Goal: Communication & Community: Answer question/provide support

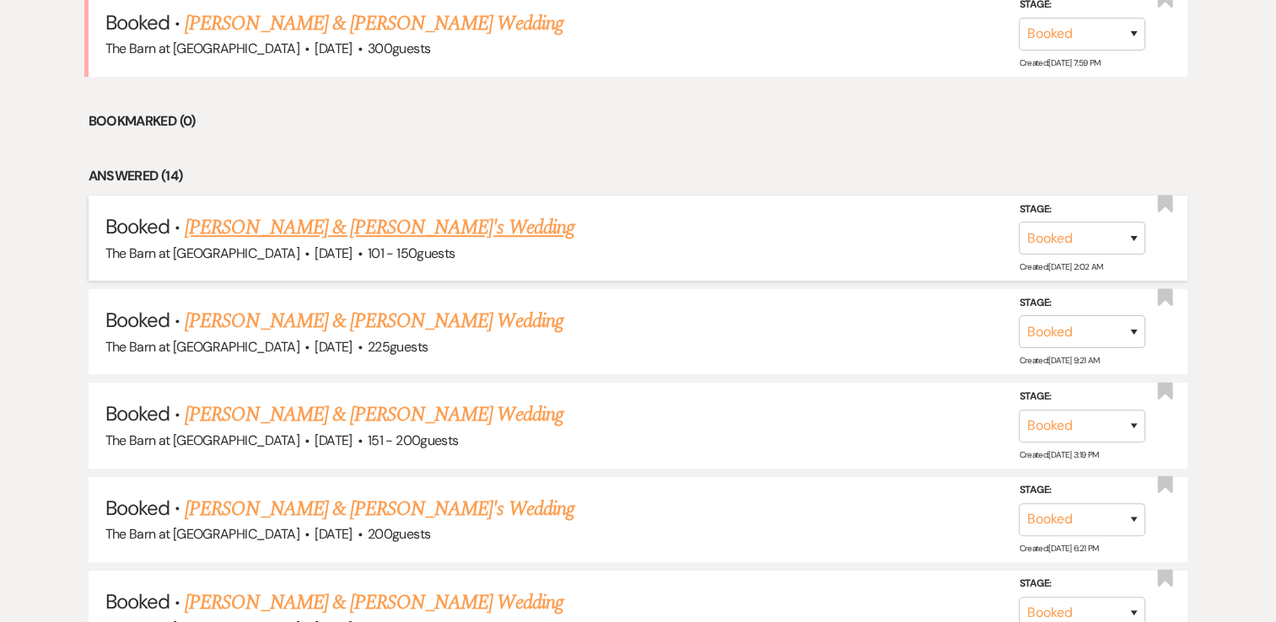
scroll to position [1096, 0]
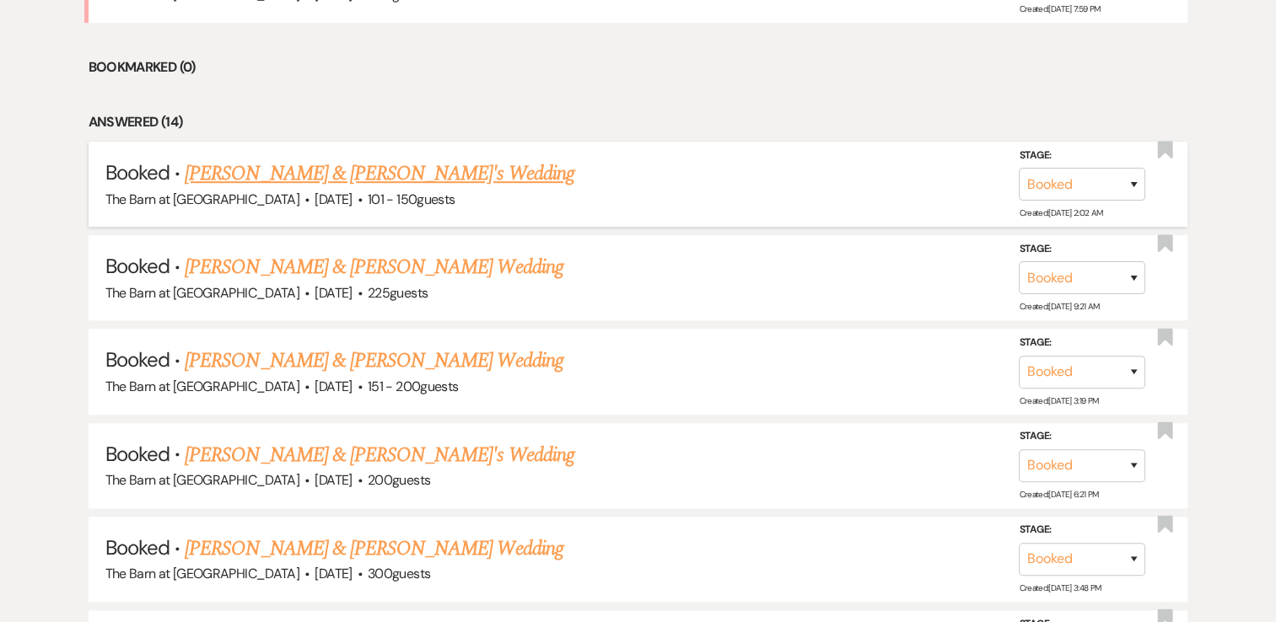
click at [397, 170] on link "[PERSON_NAME] & [PERSON_NAME]'s Wedding" at bounding box center [380, 174] width 390 height 30
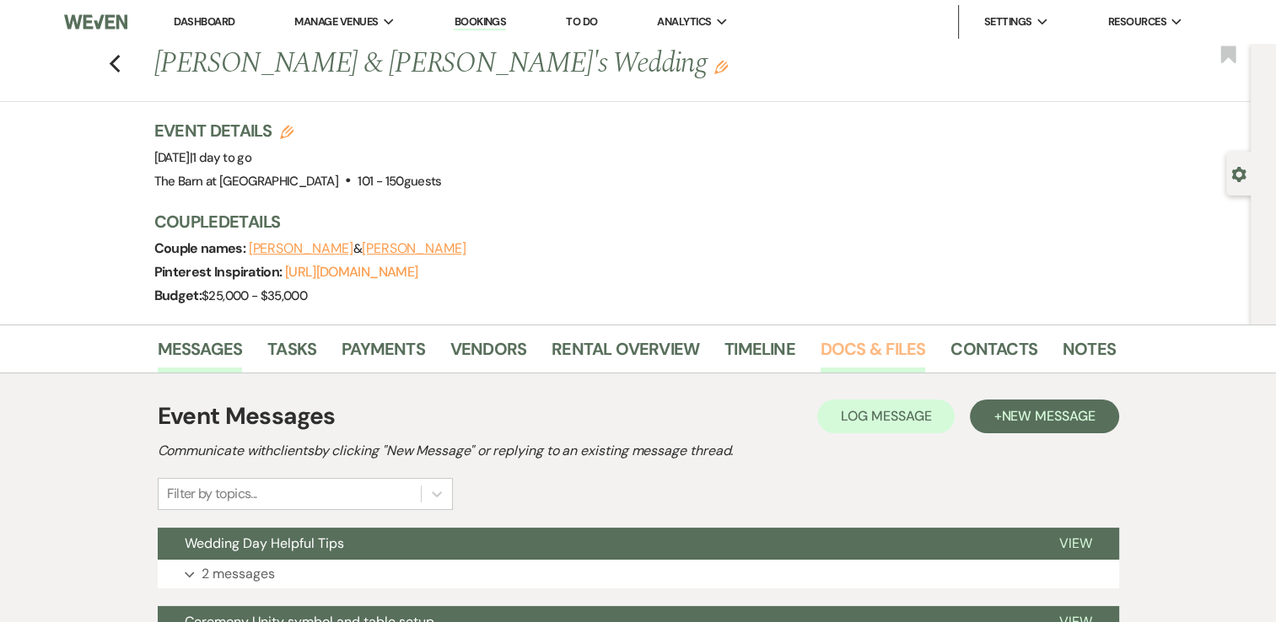
click at [829, 349] on link "Docs & Files" at bounding box center [873, 354] width 105 height 37
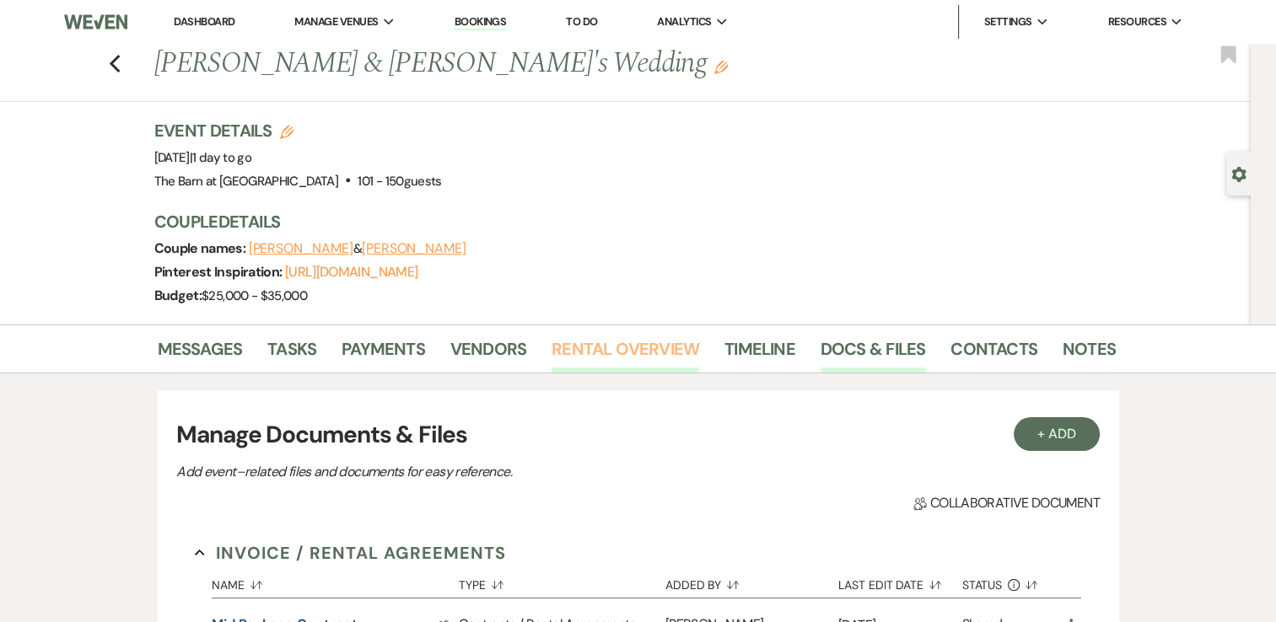
click at [644, 346] on link "Rental Overview" at bounding box center [626, 354] width 148 height 37
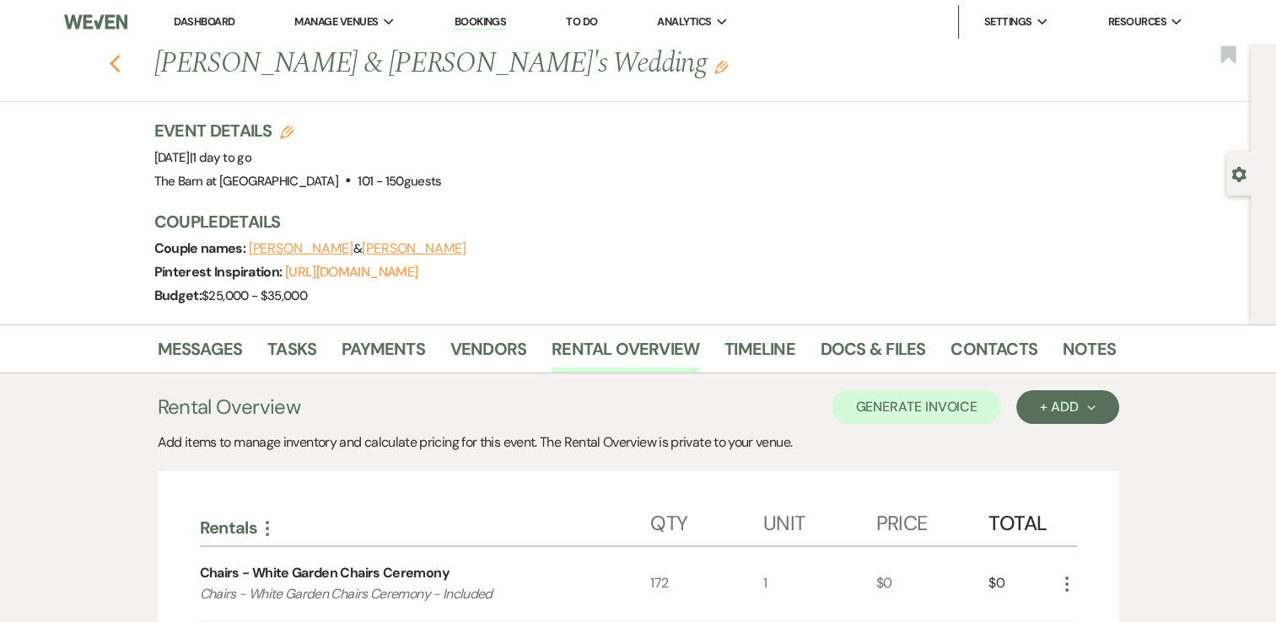
click at [120, 67] on use "button" at bounding box center [114, 64] width 11 height 19
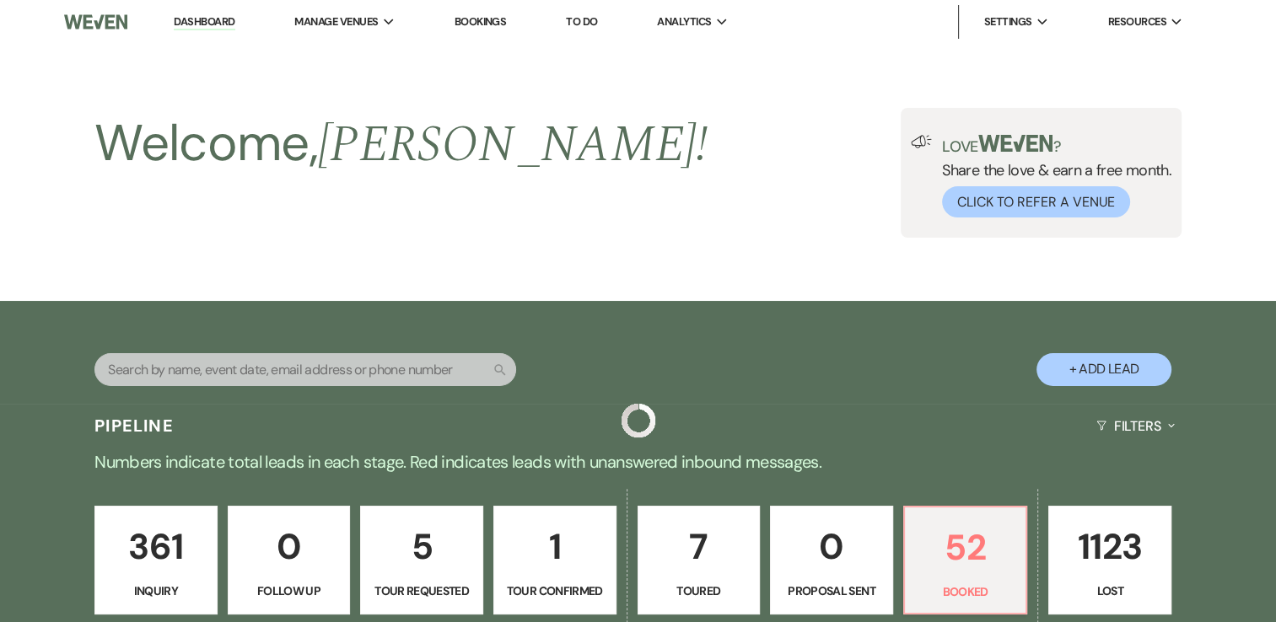
scroll to position [1096, 0]
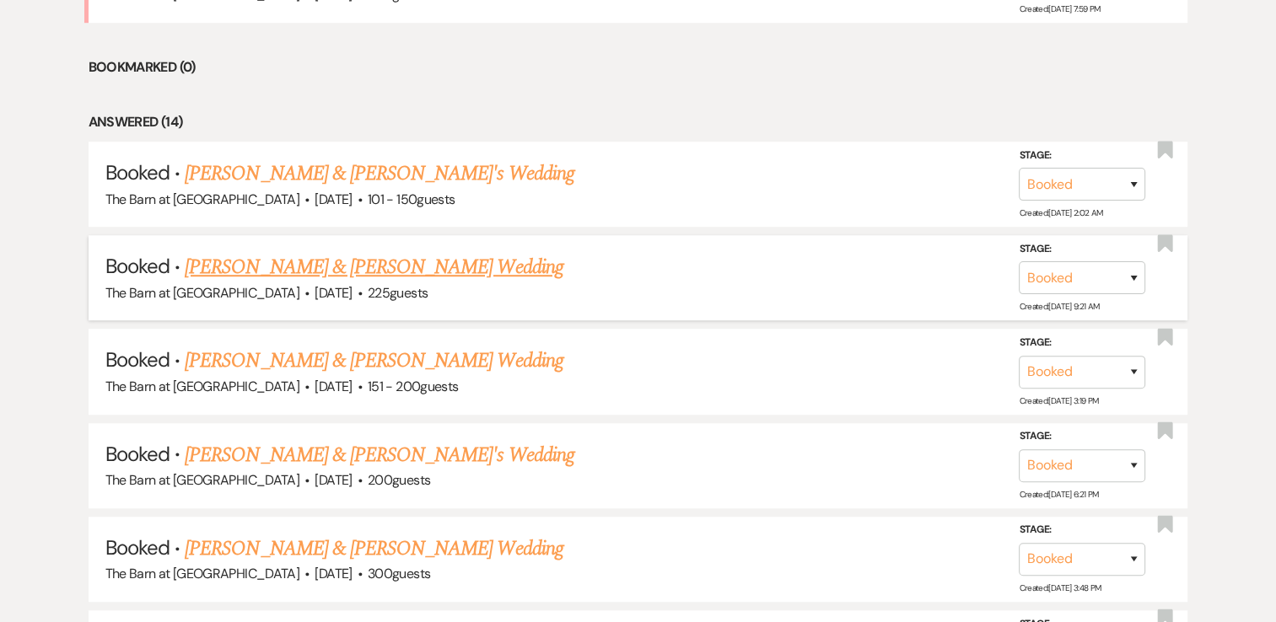
click at [371, 256] on link "[PERSON_NAME] & [PERSON_NAME] Wedding" at bounding box center [374, 267] width 378 height 30
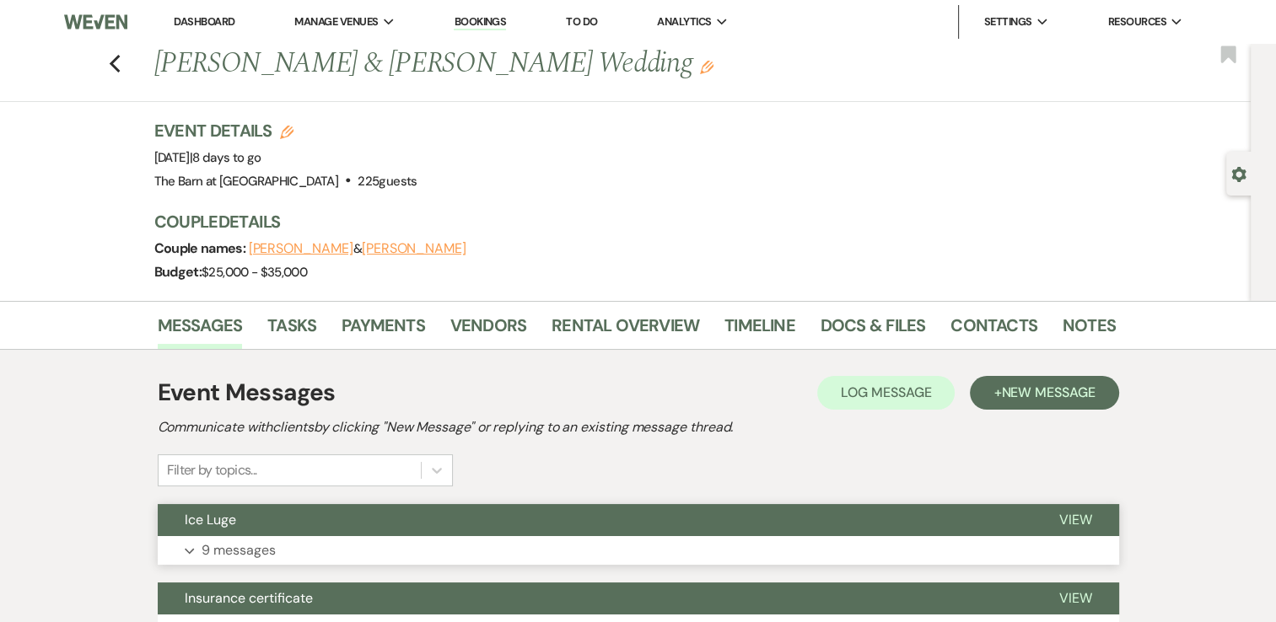
click at [189, 550] on icon "Expand" at bounding box center [190, 551] width 10 height 7
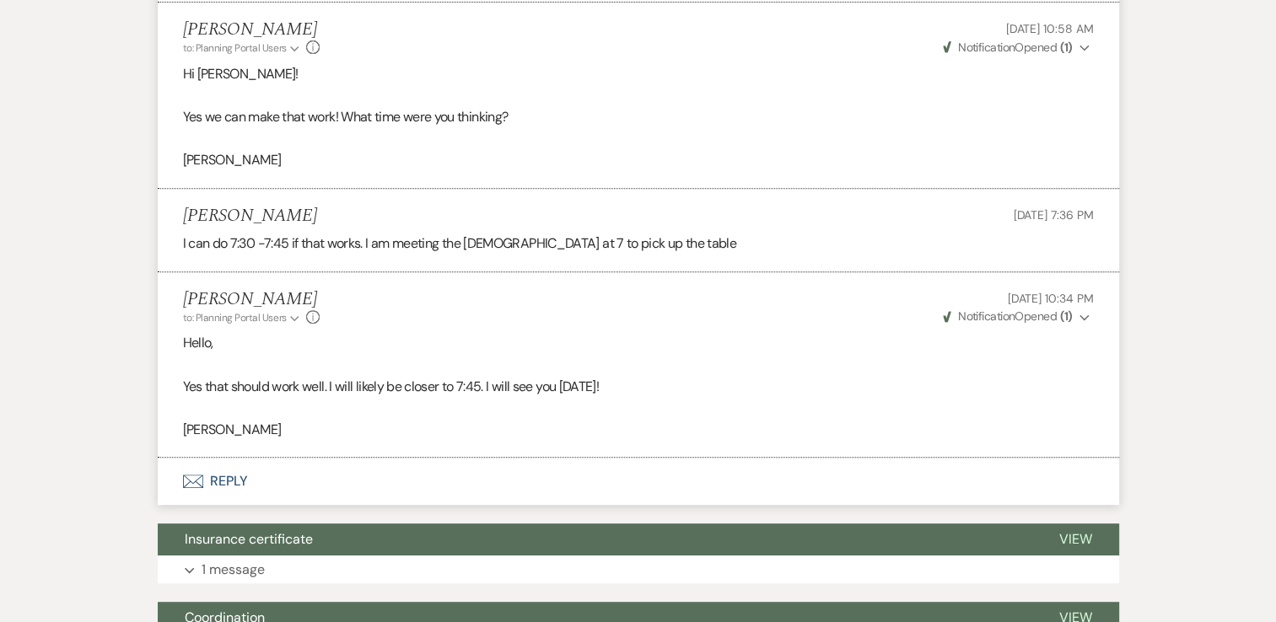
scroll to position [7505, 0]
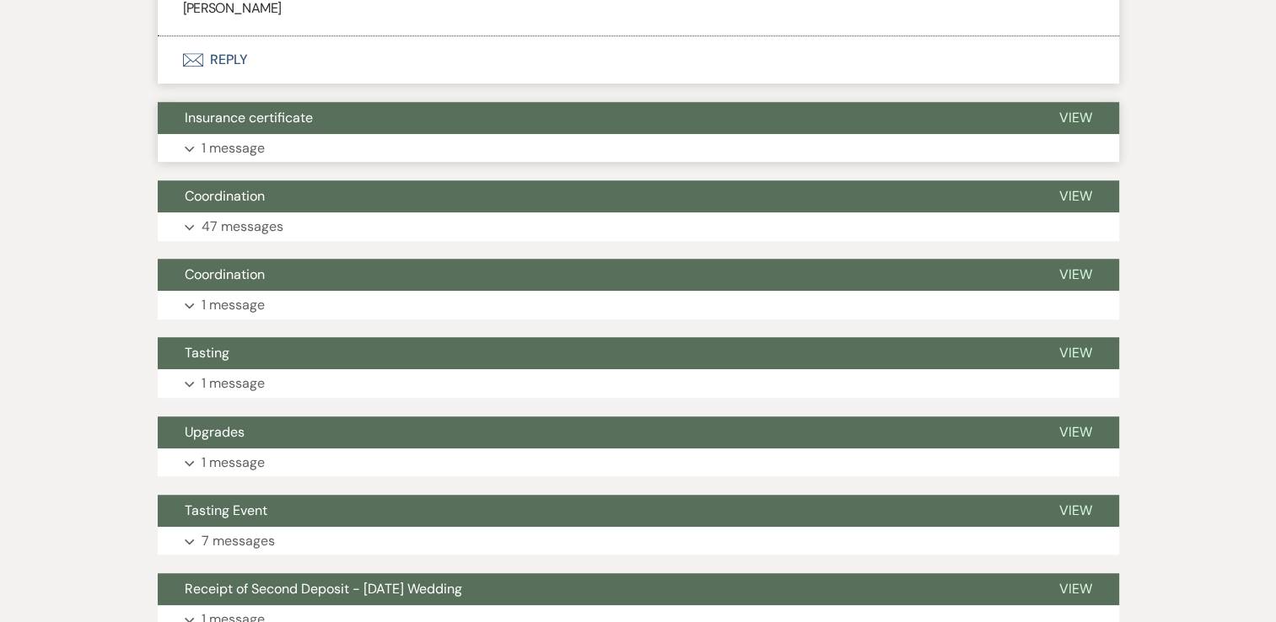
click at [185, 150] on icon "Expand" at bounding box center [190, 149] width 10 height 7
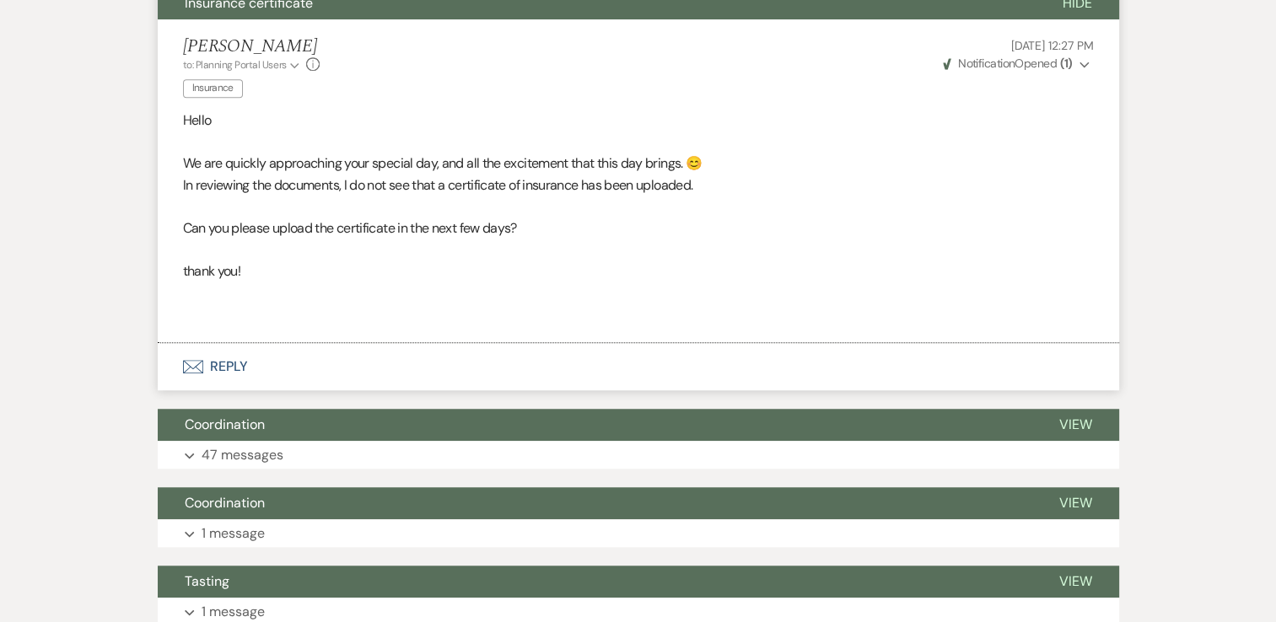
scroll to position [7843, 0]
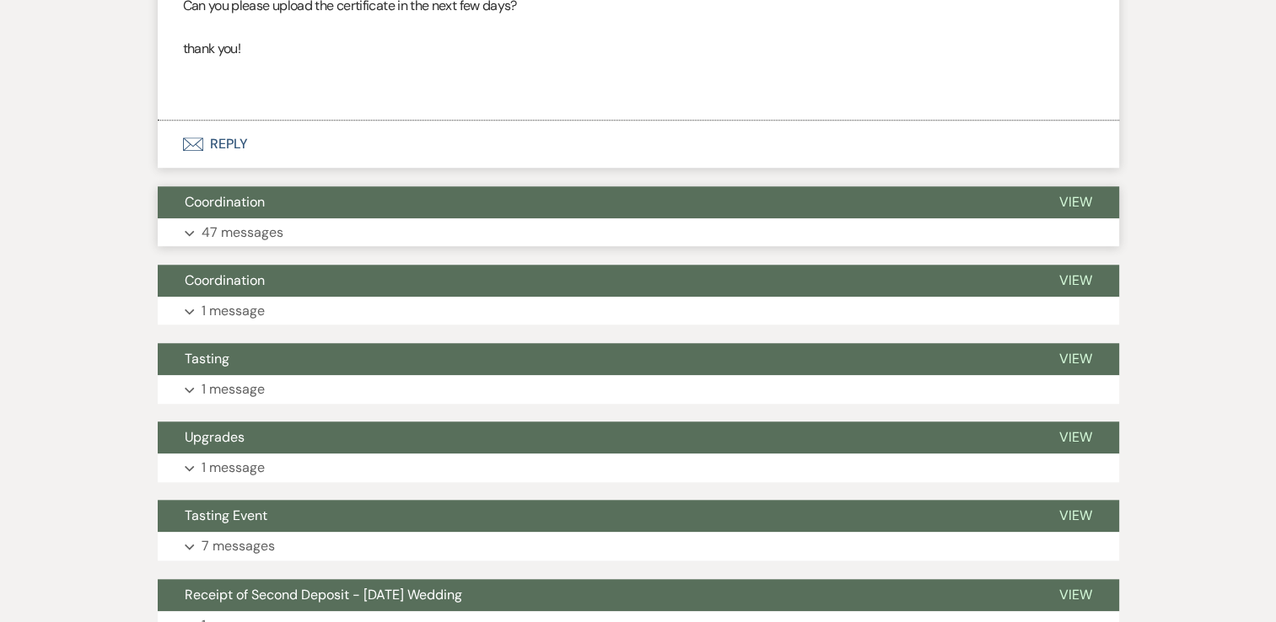
click at [188, 230] on icon "Expand" at bounding box center [190, 233] width 10 height 7
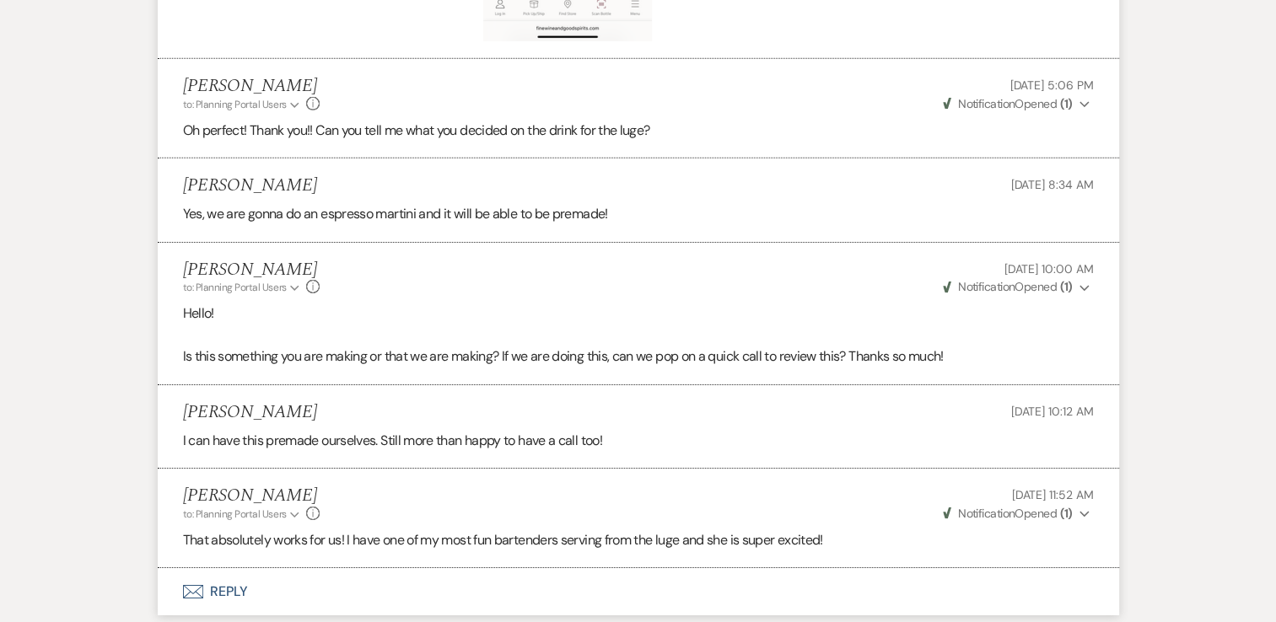
scroll to position [18387, 0]
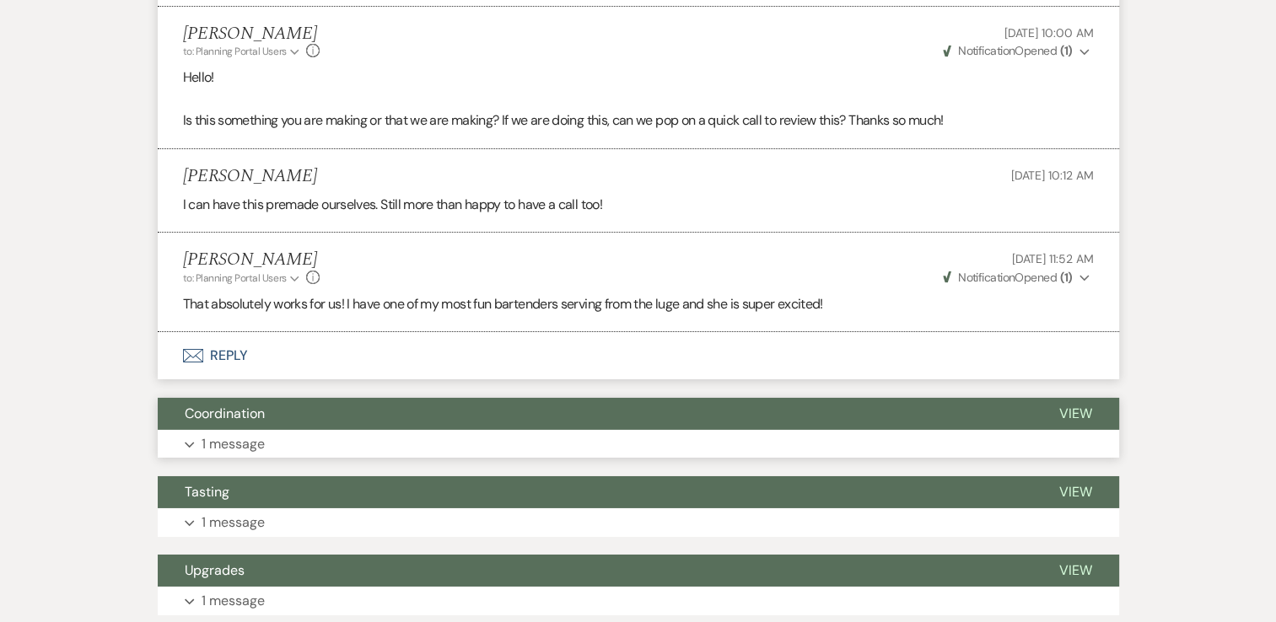
click at [186, 442] on icon "Expand" at bounding box center [190, 445] width 10 height 7
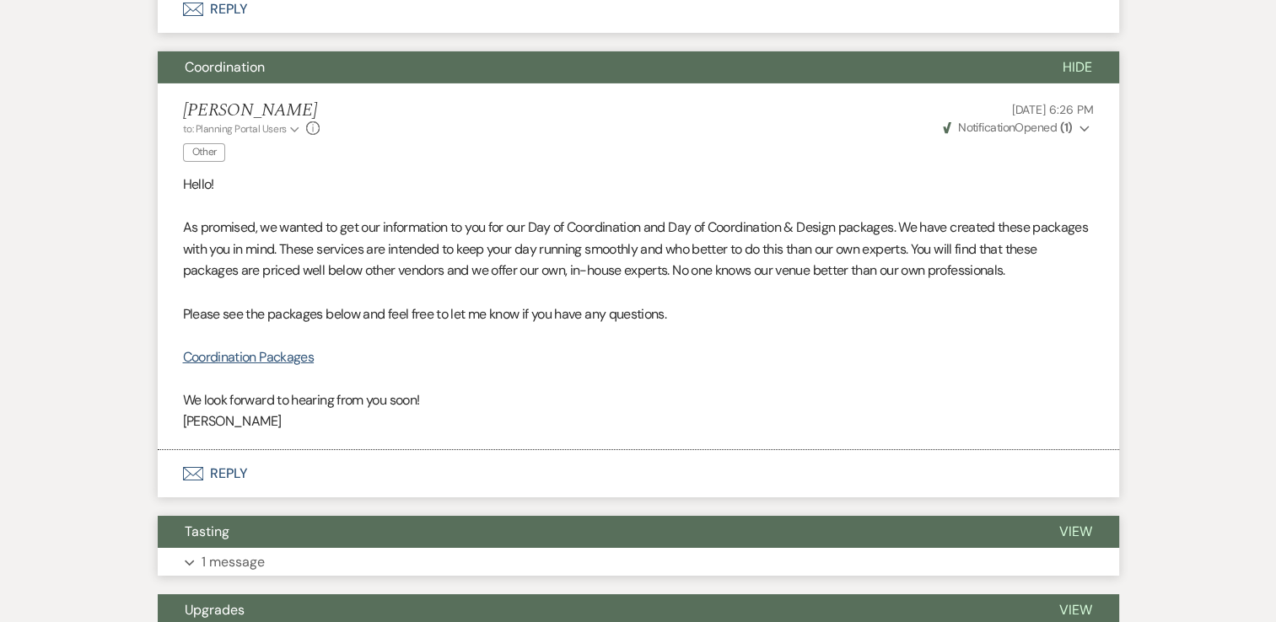
scroll to position [18893, 0]
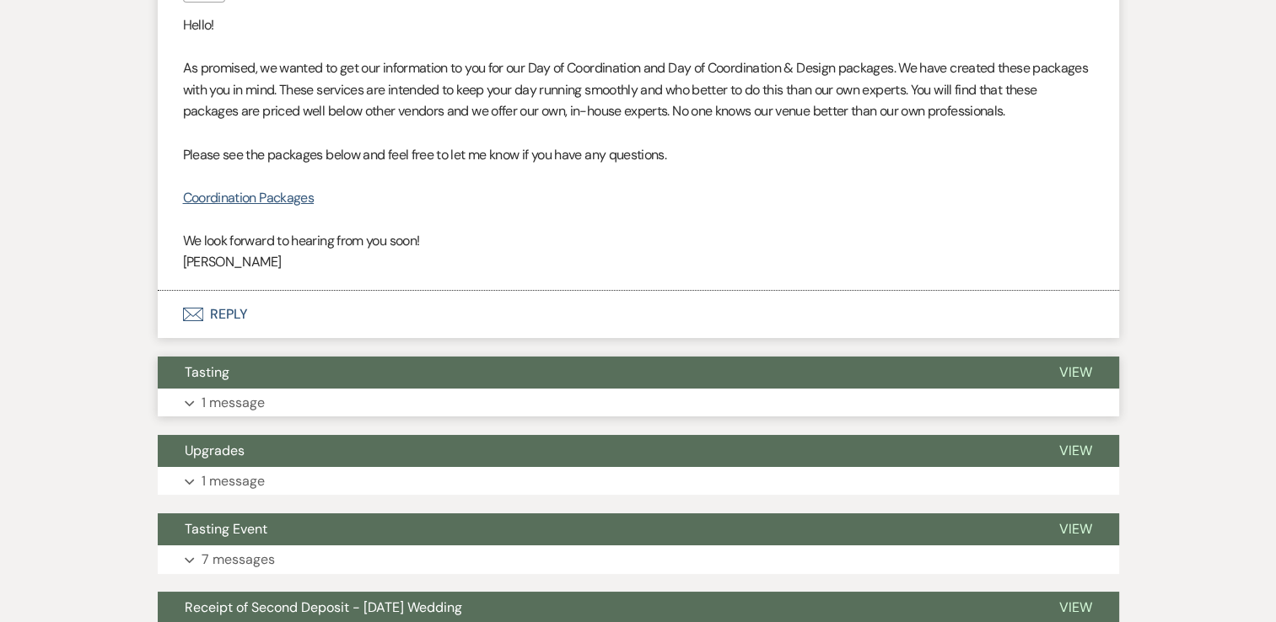
click at [188, 401] on icon "Expand" at bounding box center [190, 404] width 10 height 7
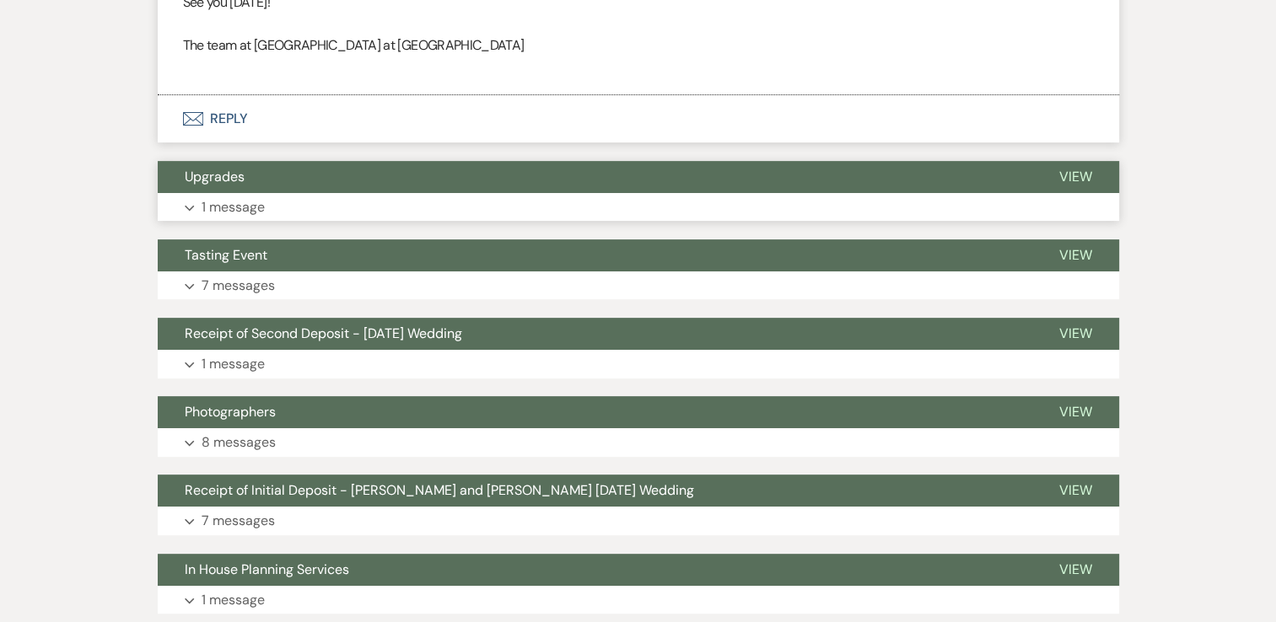
scroll to position [19653, 0]
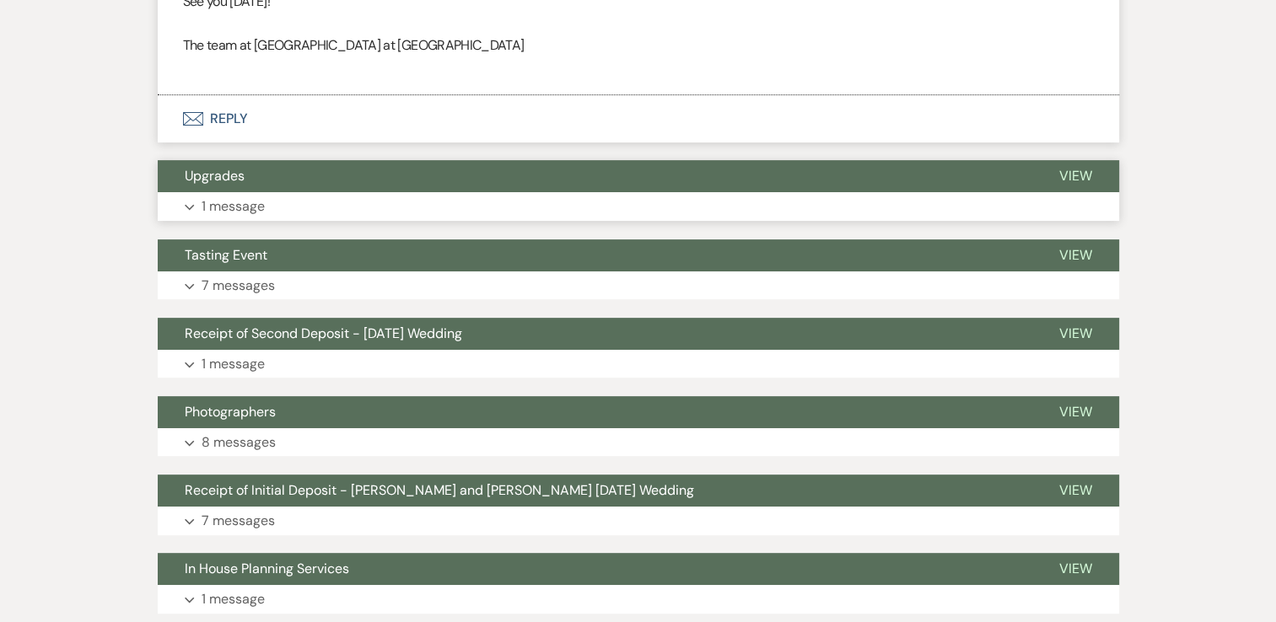
click at [187, 204] on icon "Expand" at bounding box center [190, 207] width 10 height 7
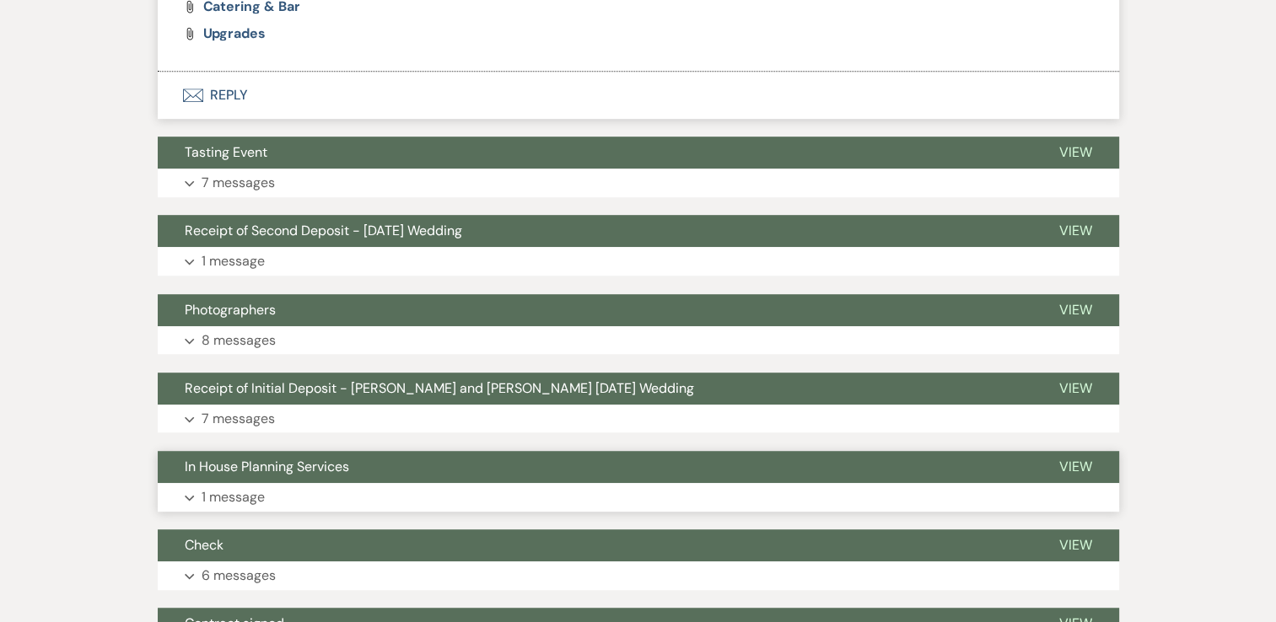
scroll to position [20075, 0]
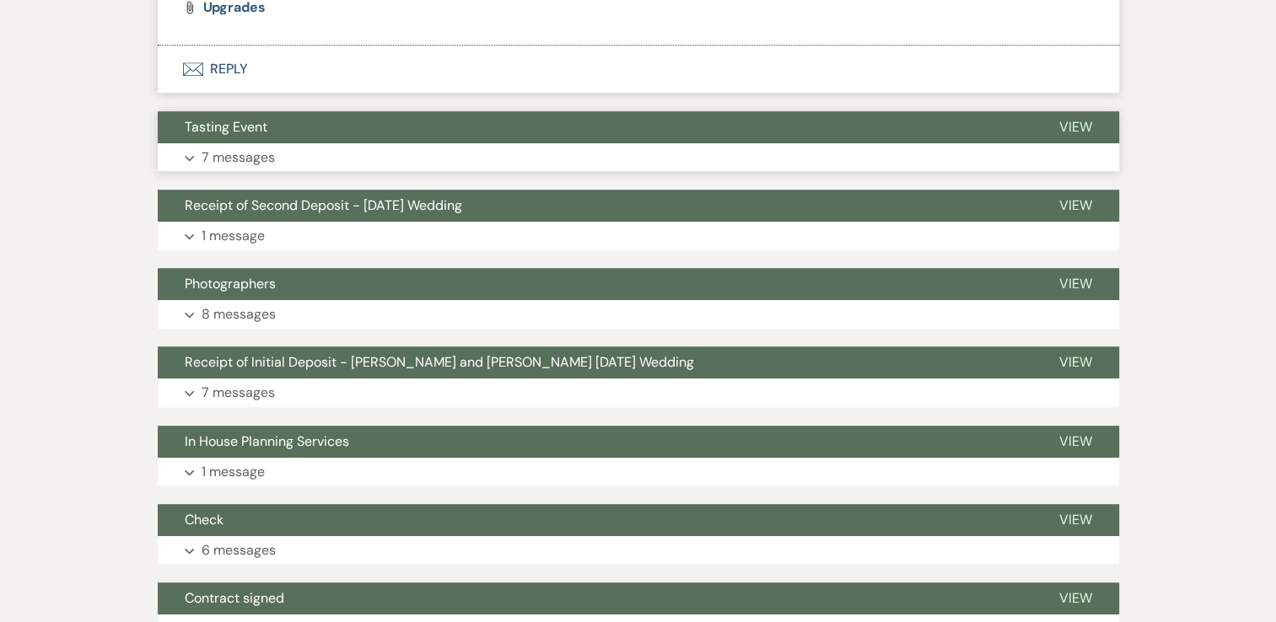
click at [184, 147] on button "Expand 7 messages" at bounding box center [638, 157] width 961 height 29
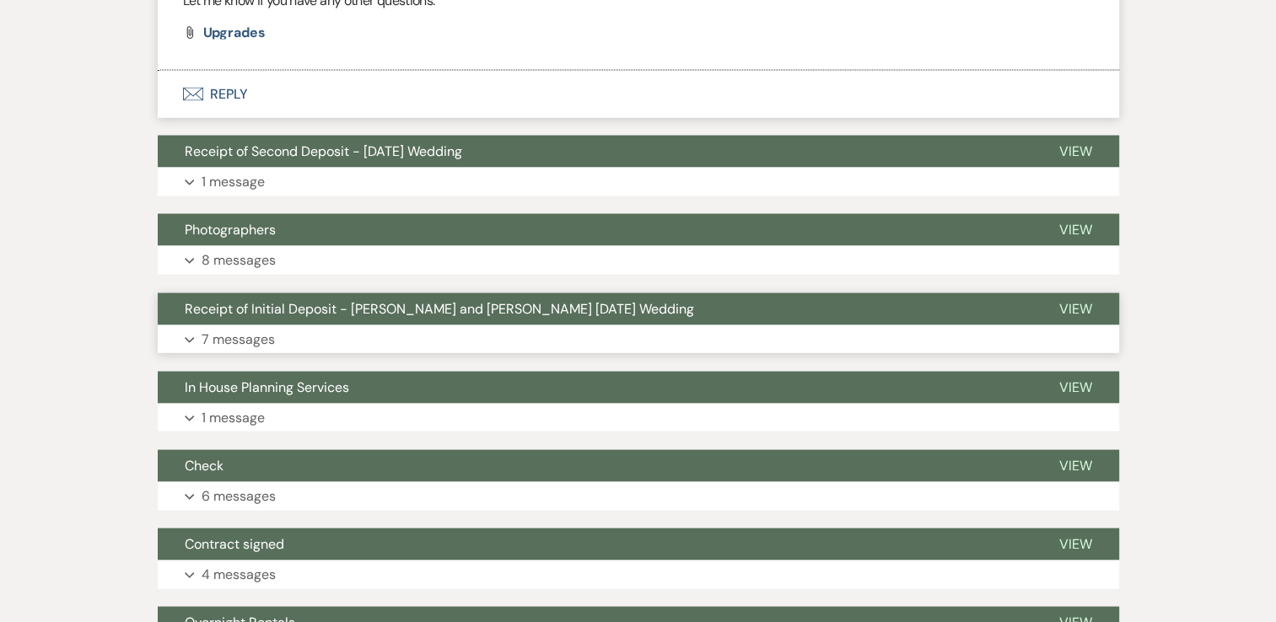
scroll to position [22352, 0]
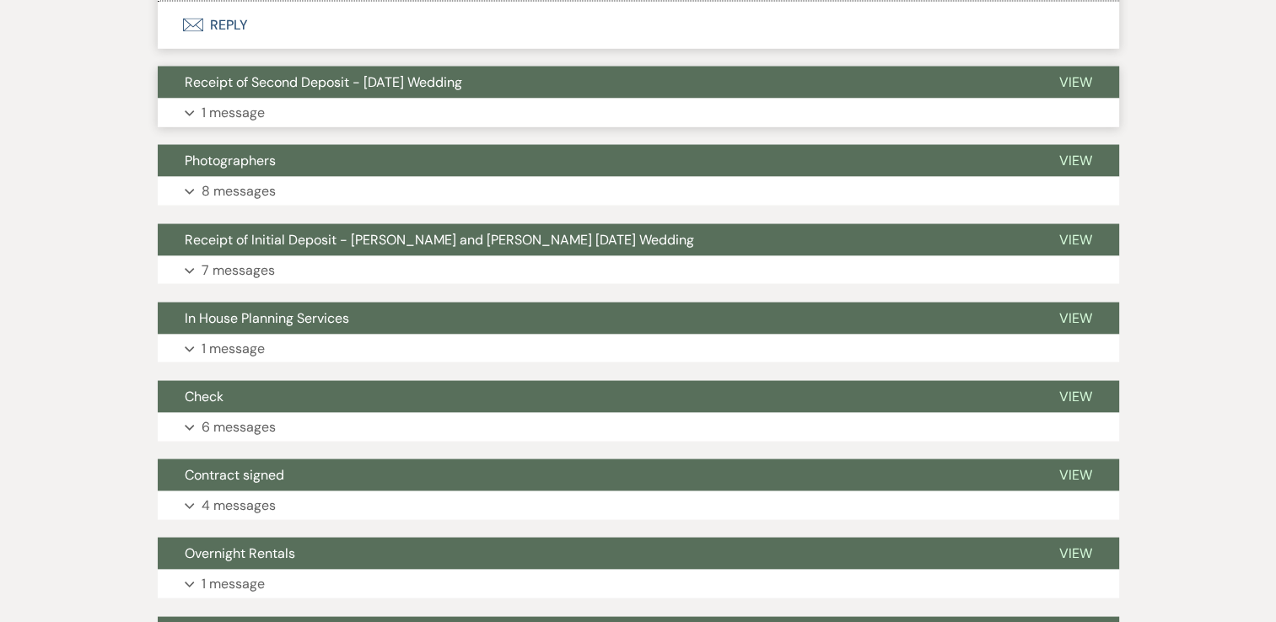
click at [192, 110] on icon "Expand" at bounding box center [190, 113] width 10 height 7
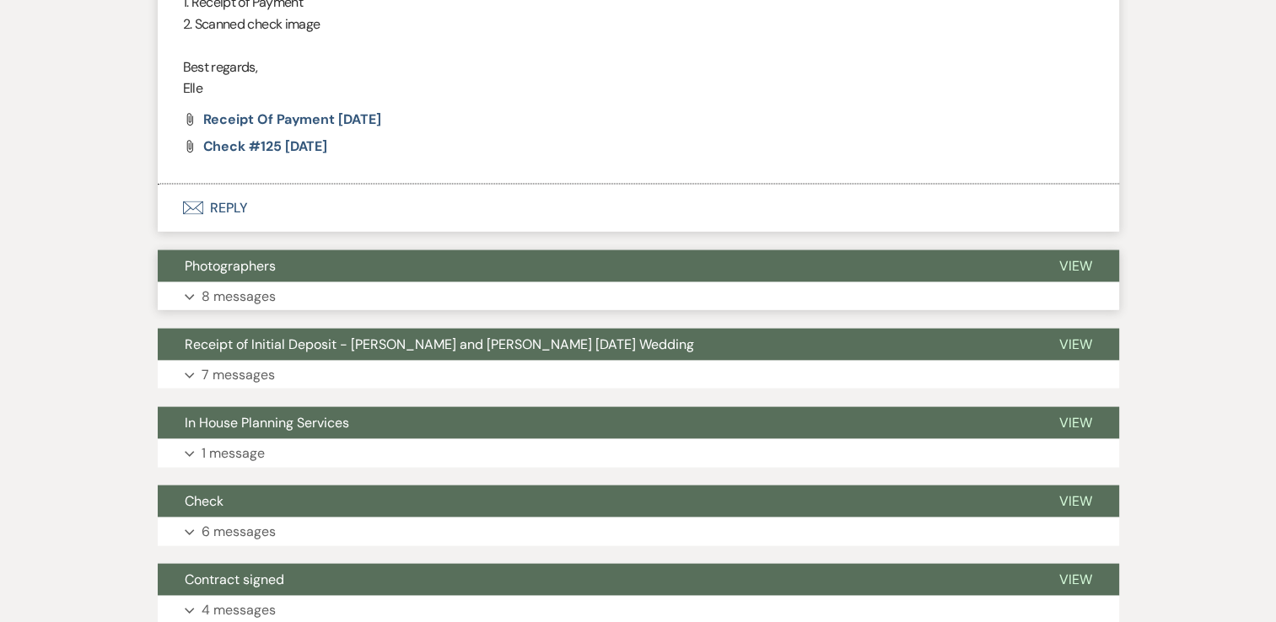
click at [192, 296] on button "Expand 8 messages" at bounding box center [638, 297] width 961 height 29
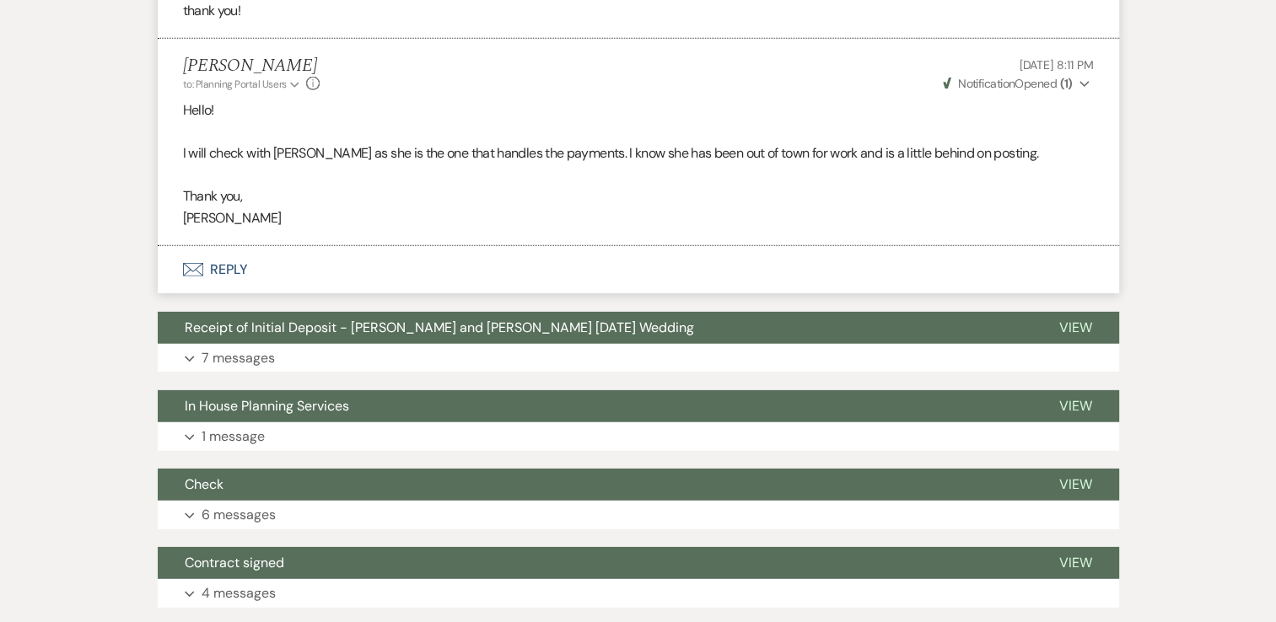
scroll to position [24149, 0]
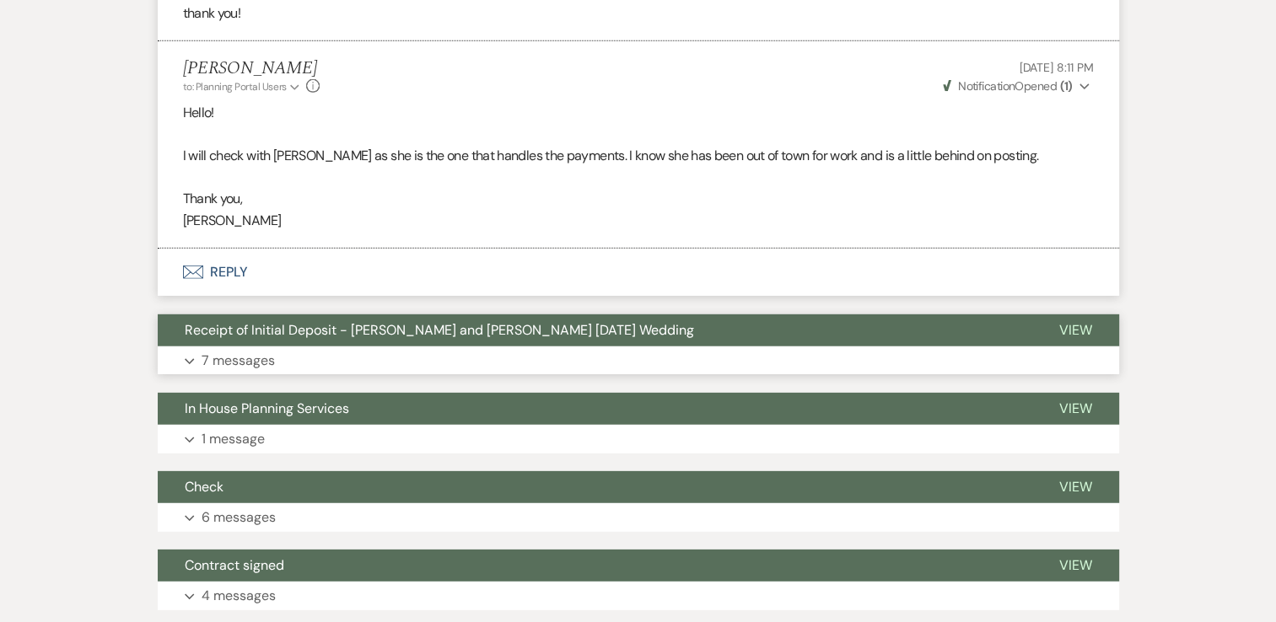
click at [189, 347] on button "Expand 7 messages" at bounding box center [638, 361] width 961 height 29
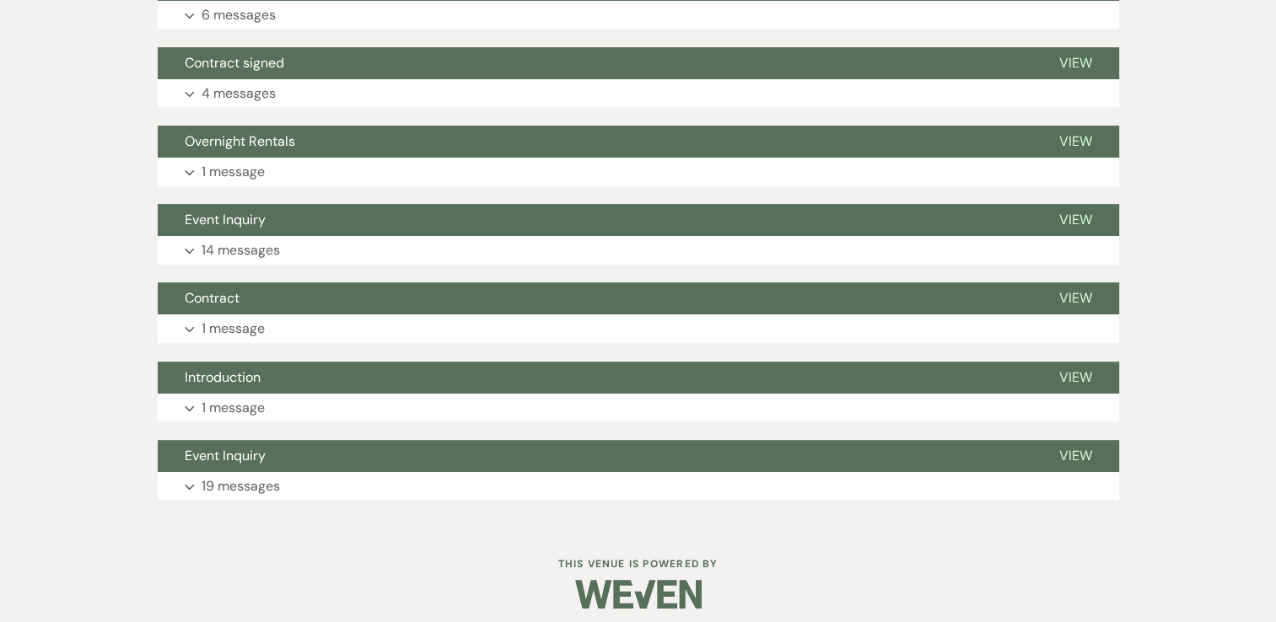
scroll to position [26223, 0]
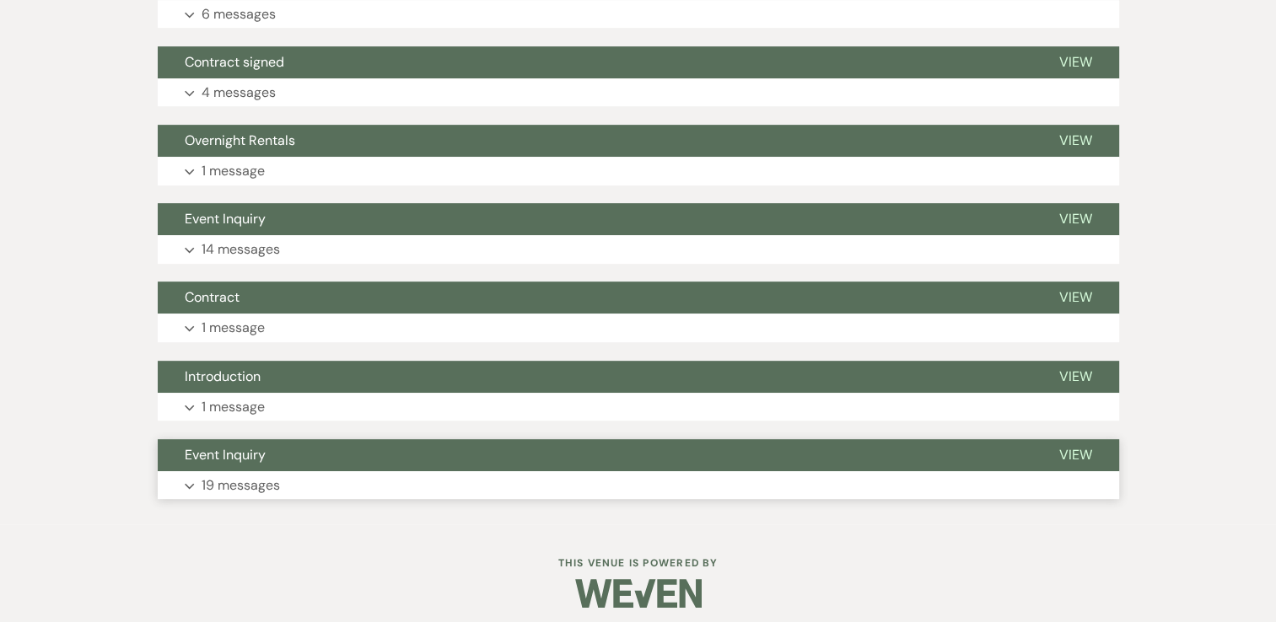
click at [186, 483] on icon "Expand" at bounding box center [190, 486] width 10 height 7
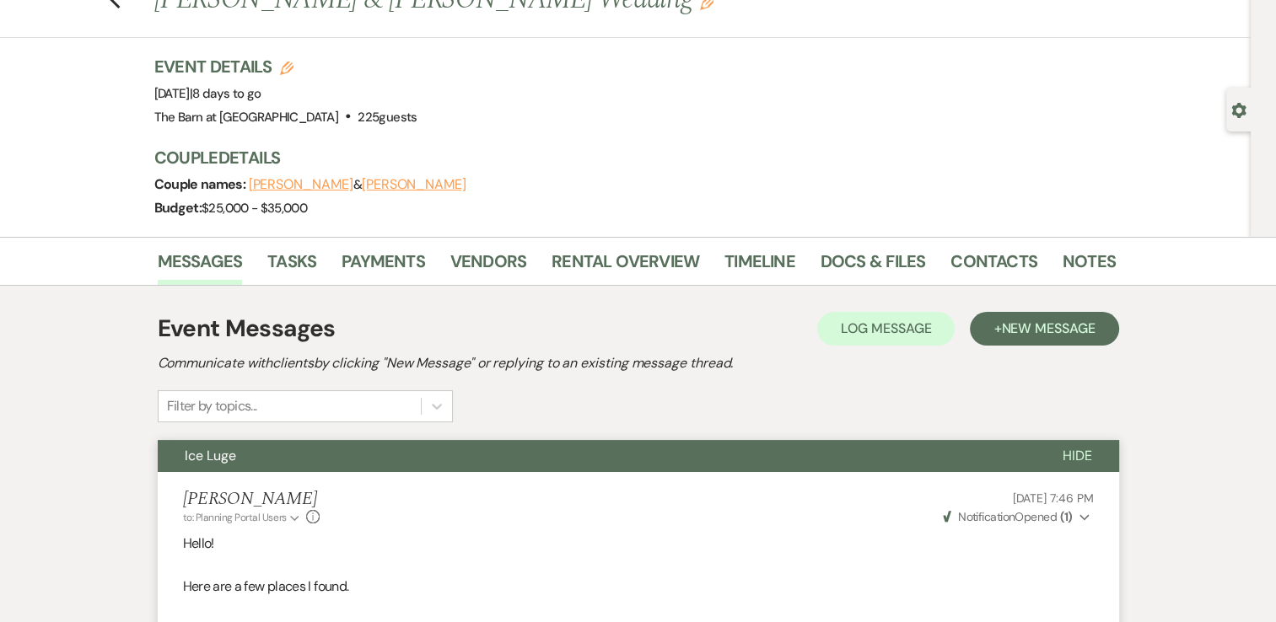
scroll to position [0, 0]
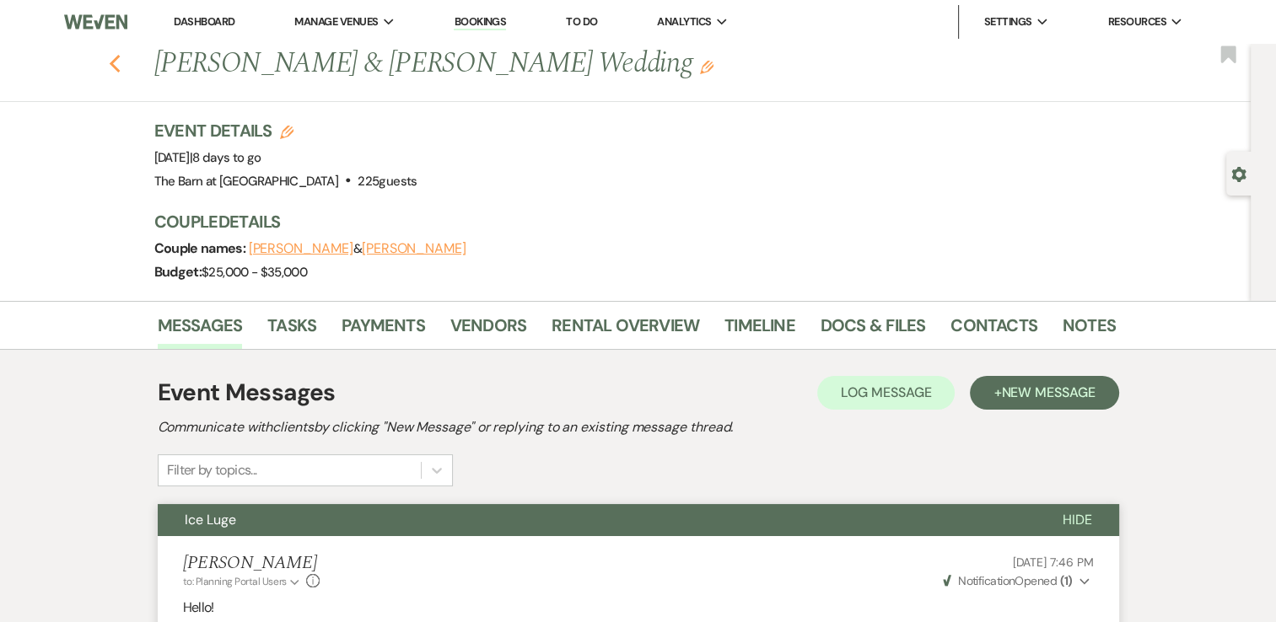
click at [116, 66] on icon "Previous" at bounding box center [115, 64] width 13 height 20
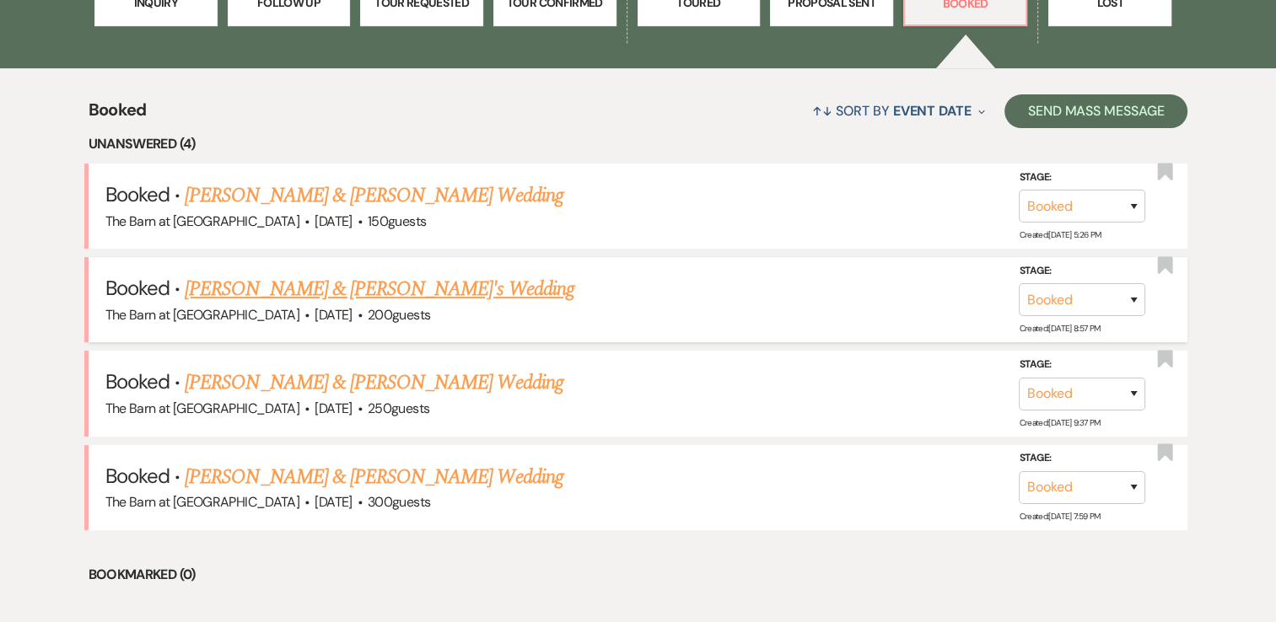
scroll to position [590, 0]
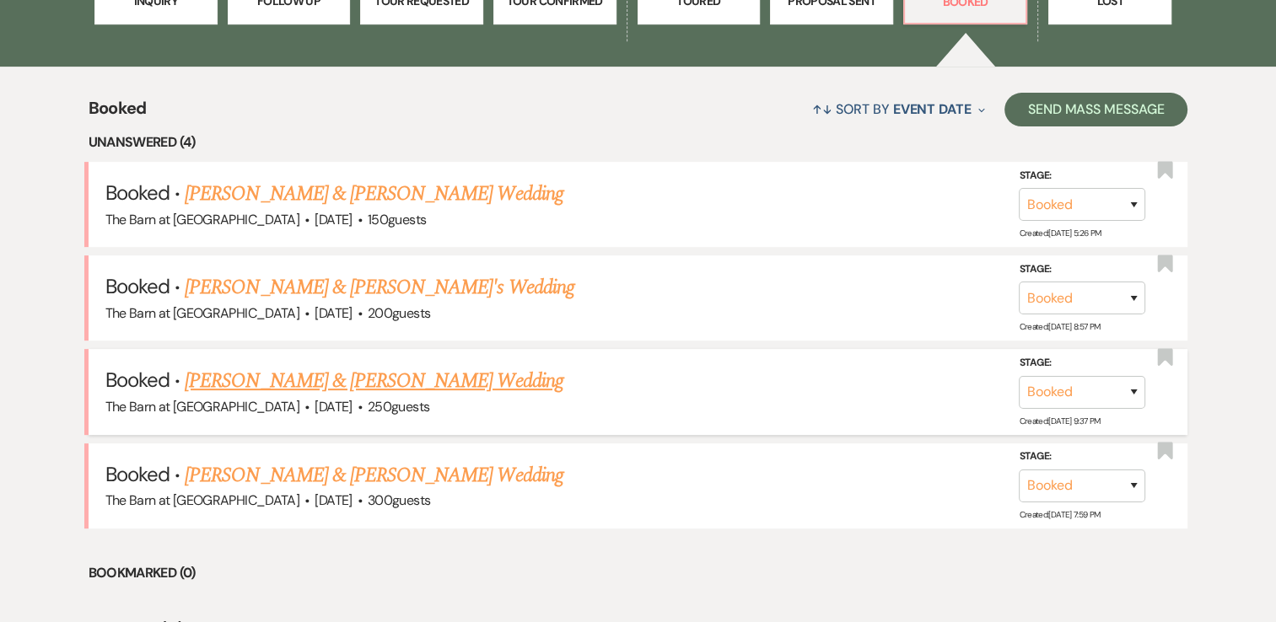
click at [448, 379] on link "[PERSON_NAME] & [PERSON_NAME] Wedding" at bounding box center [374, 381] width 378 height 30
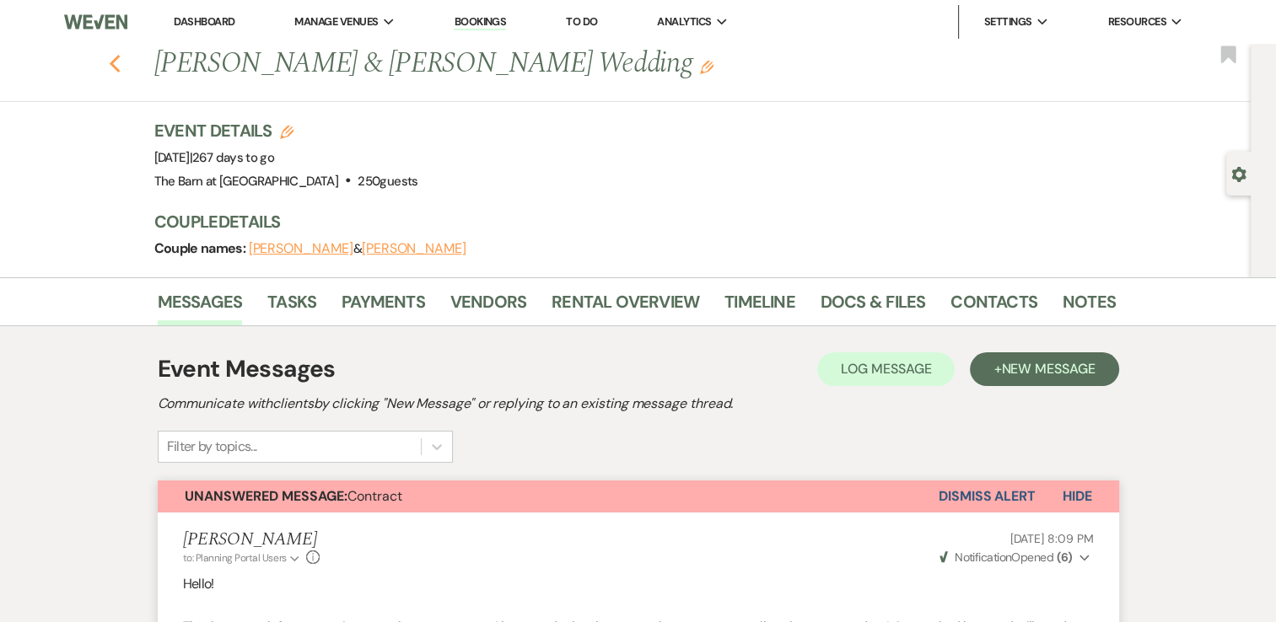
click at [119, 65] on use "button" at bounding box center [114, 64] width 11 height 19
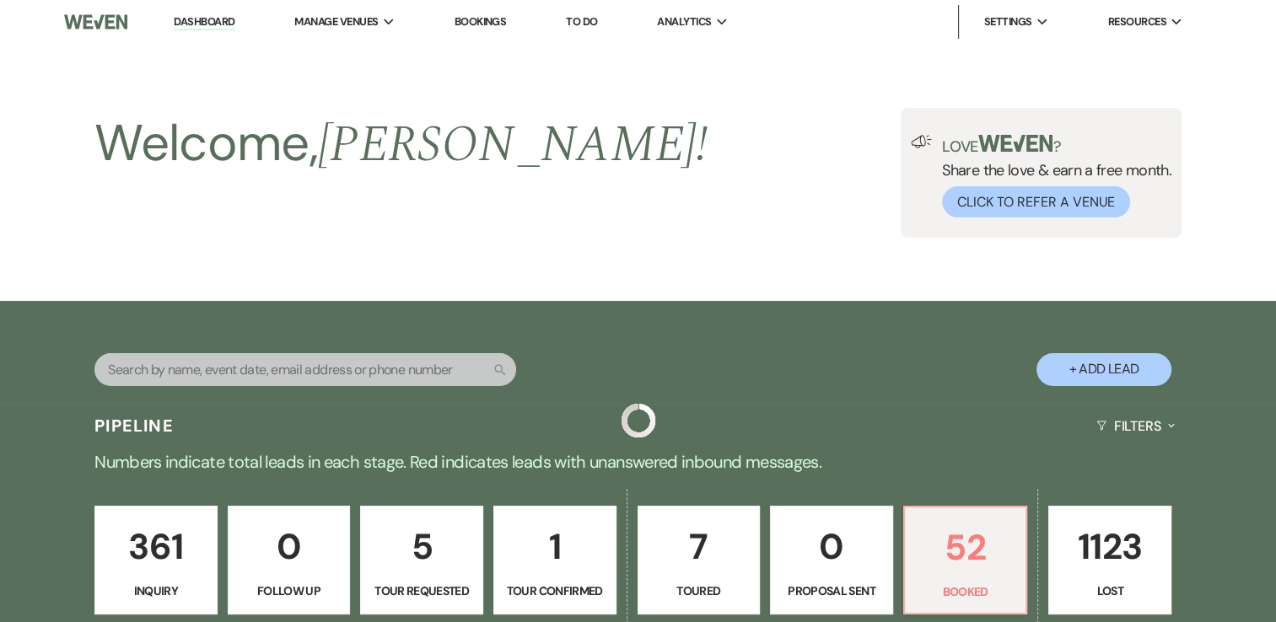
scroll to position [590, 0]
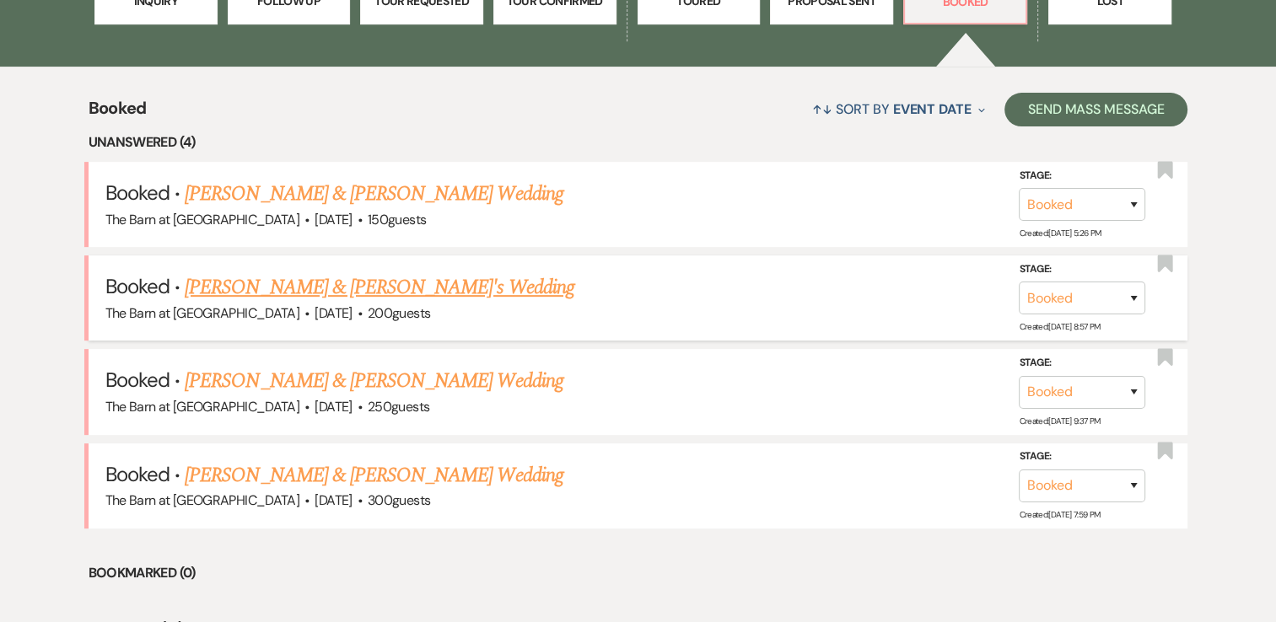
click at [443, 287] on link "[PERSON_NAME] & [PERSON_NAME]'s Wedding" at bounding box center [380, 287] width 390 height 30
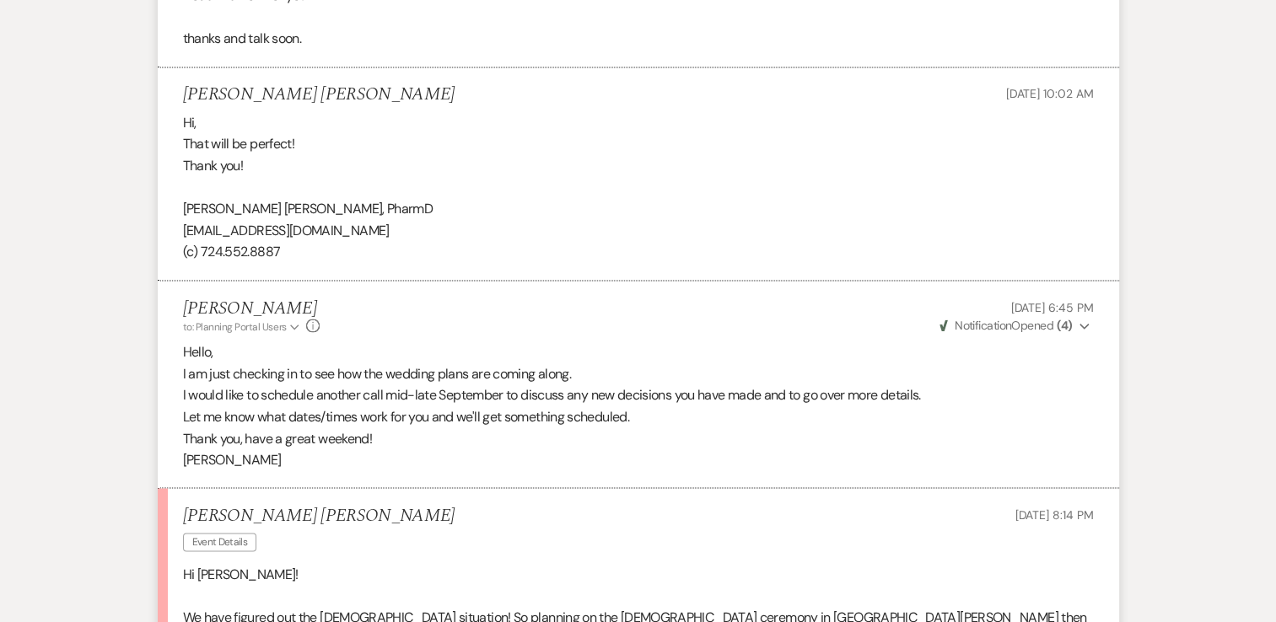
scroll to position [3290, 0]
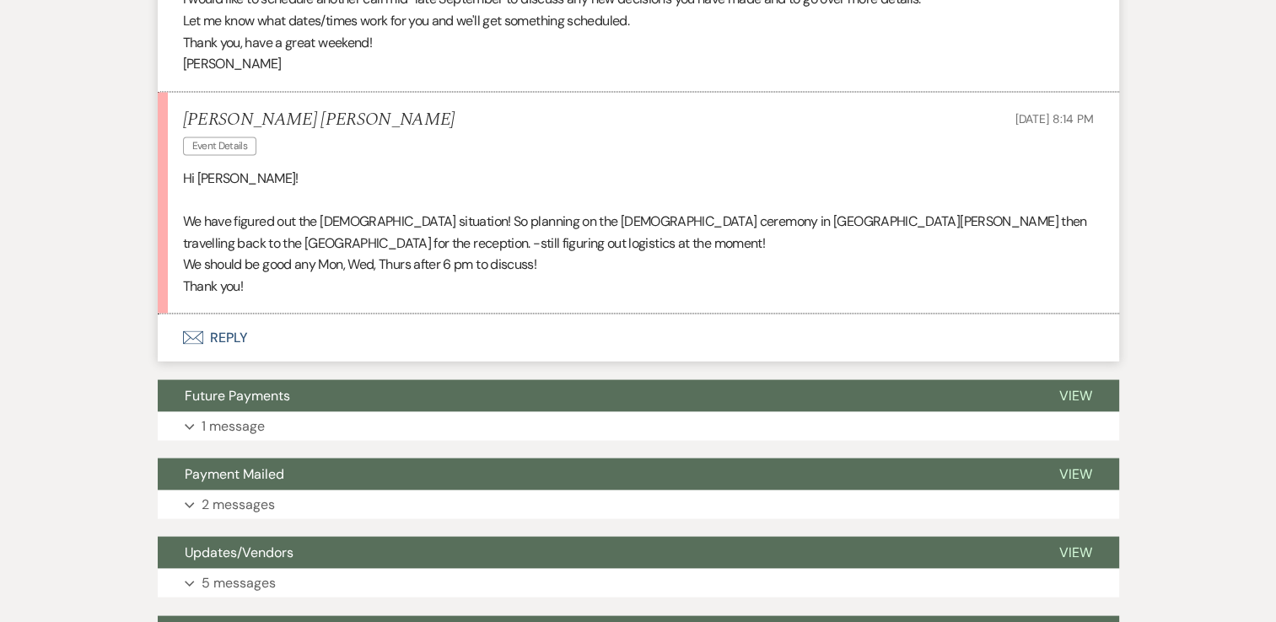
click at [202, 336] on icon "Envelope" at bounding box center [193, 337] width 20 height 13
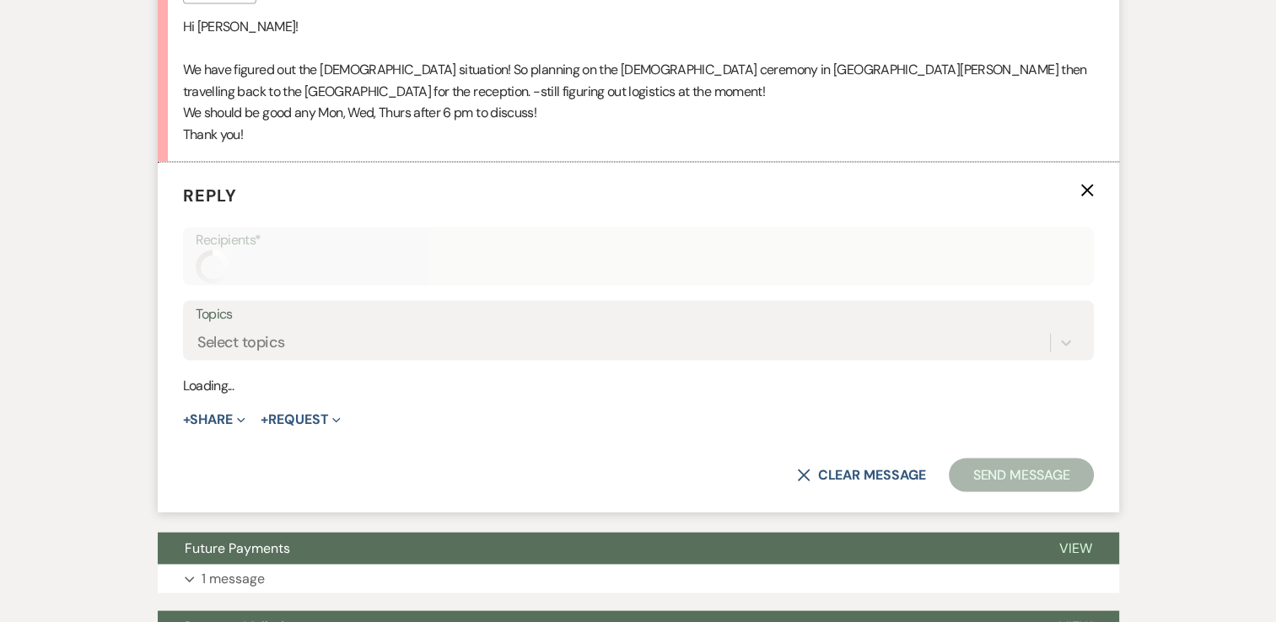
scroll to position [3466, 0]
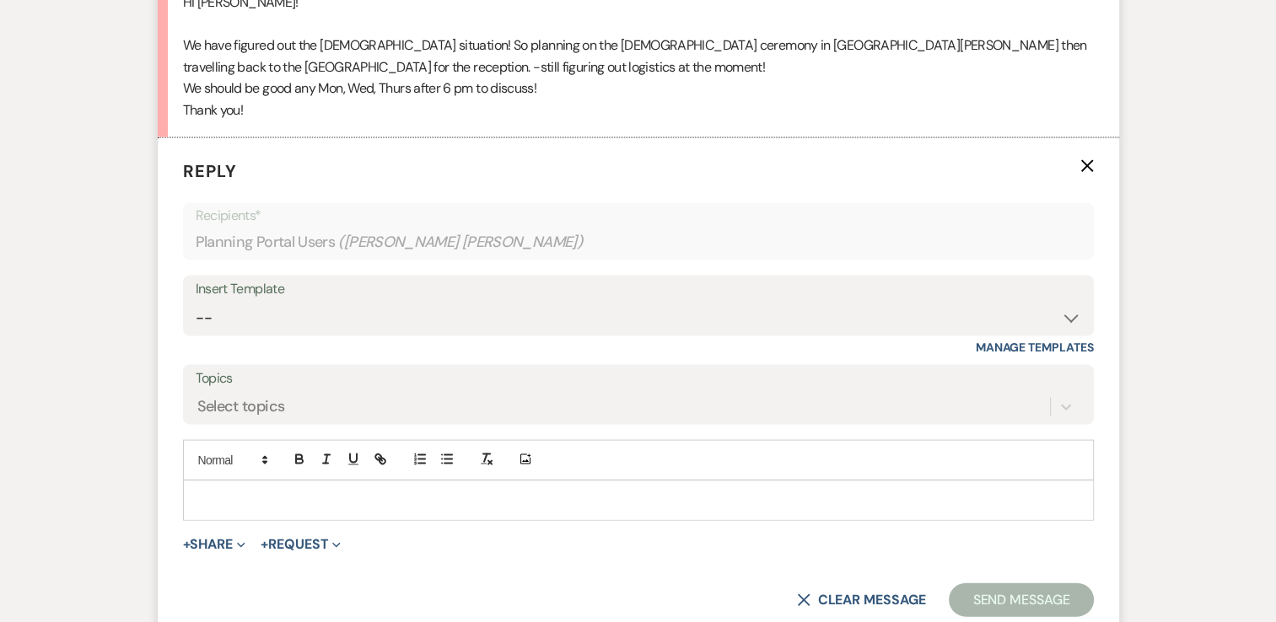
click at [218, 485] on div at bounding box center [638, 501] width 909 height 39
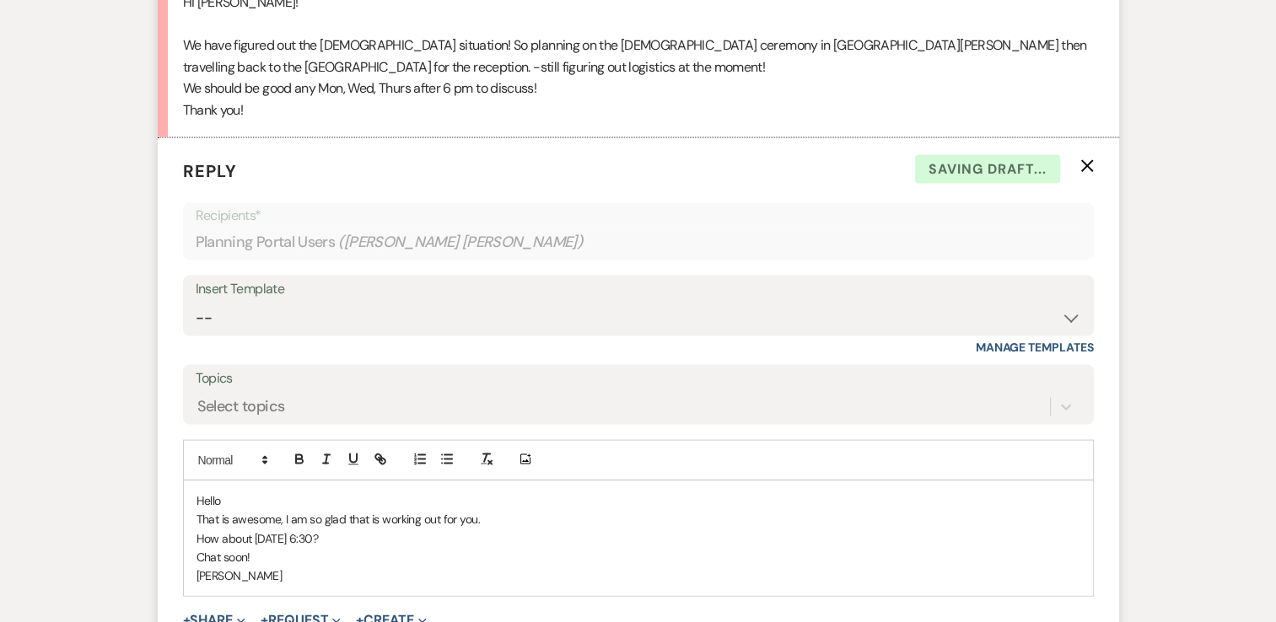
click at [731, 592] on div "Hello That is awesome, I am so glad that is working out for you. How about Sept…" at bounding box center [638, 539] width 909 height 115
click at [200, 551] on p "Chat soon!" at bounding box center [638, 557] width 884 height 19
click at [245, 578] on p "[PERSON_NAME]" at bounding box center [638, 576] width 884 height 19
click at [248, 555] on p "Talk soon!" at bounding box center [638, 557] width 884 height 19
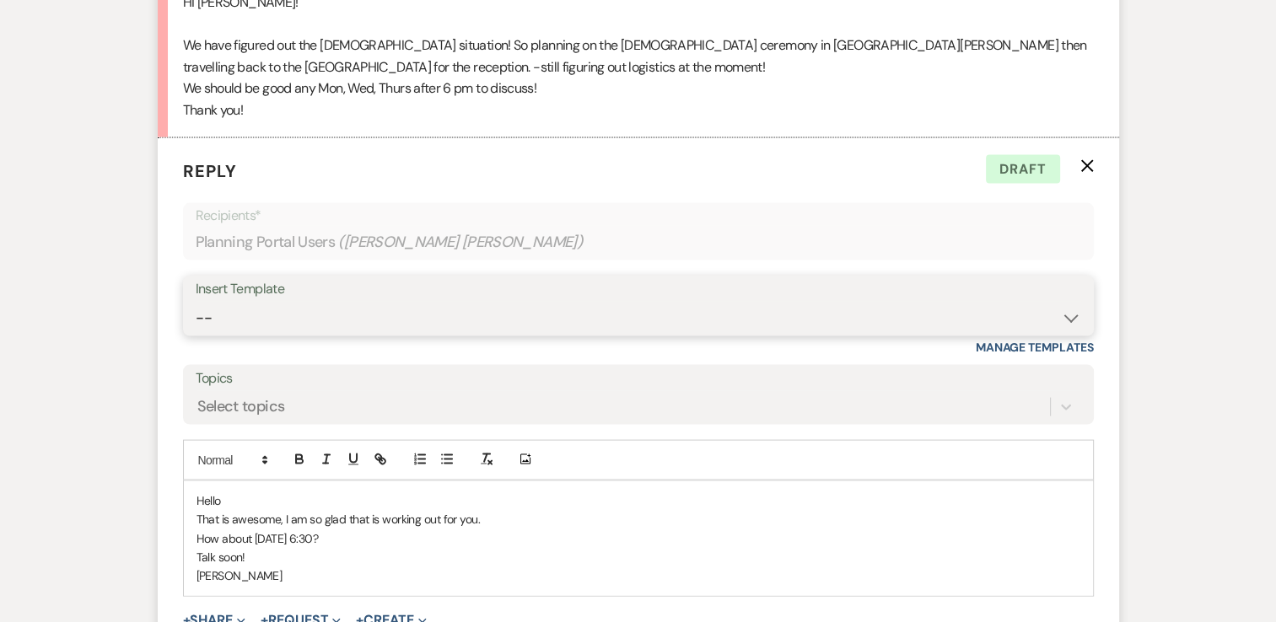
click at [1073, 315] on select "-- Weven Planning Portal Introduction (Booked Events) Follow Up Not Available 2…" at bounding box center [638, 318] width 885 height 33
click at [196, 302] on select "-- Weven Planning Portal Introduction (Booked Events) Follow Up Not Available 2…" at bounding box center [638, 318] width 885 height 33
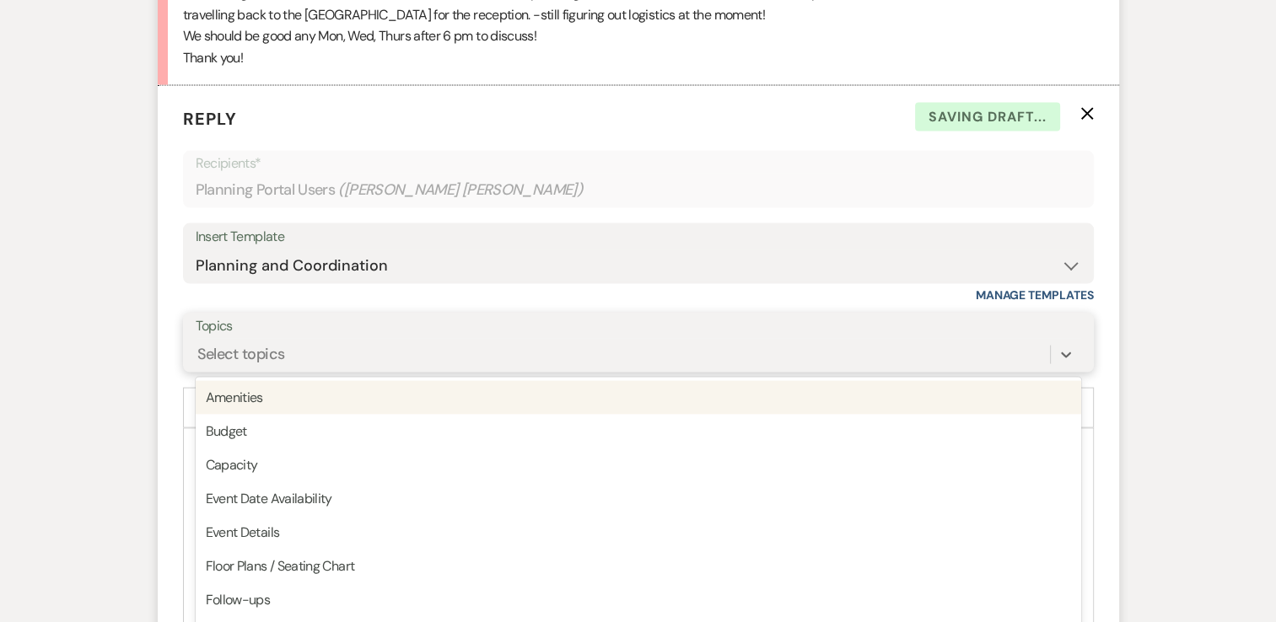
click at [261, 371] on div "option Amenities focused, 1 of 20. 20 results available. Use Up and Down to cho…" at bounding box center [638, 355] width 885 height 32
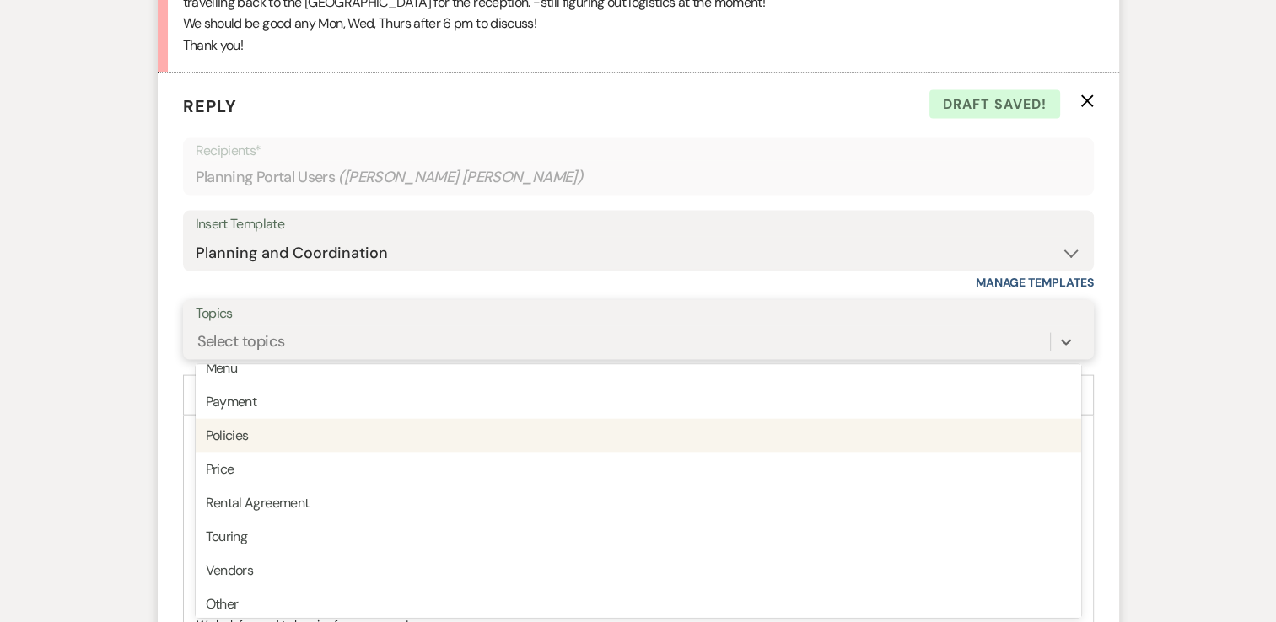
scroll to position [428, 0]
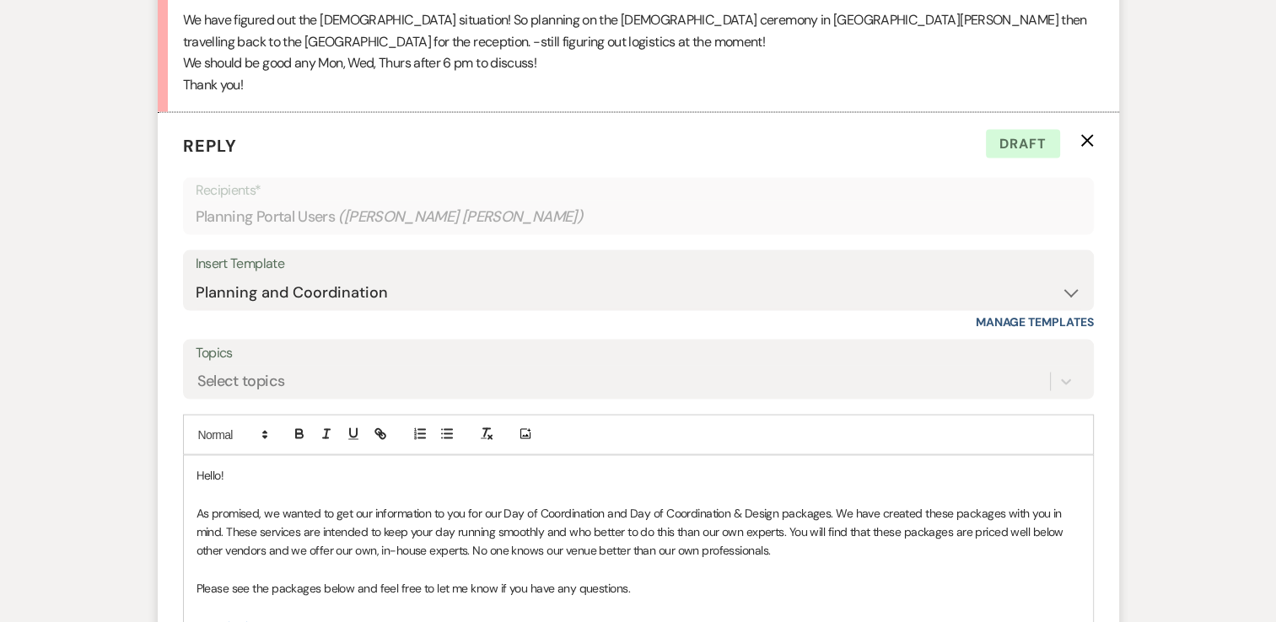
scroll to position [3531, 0]
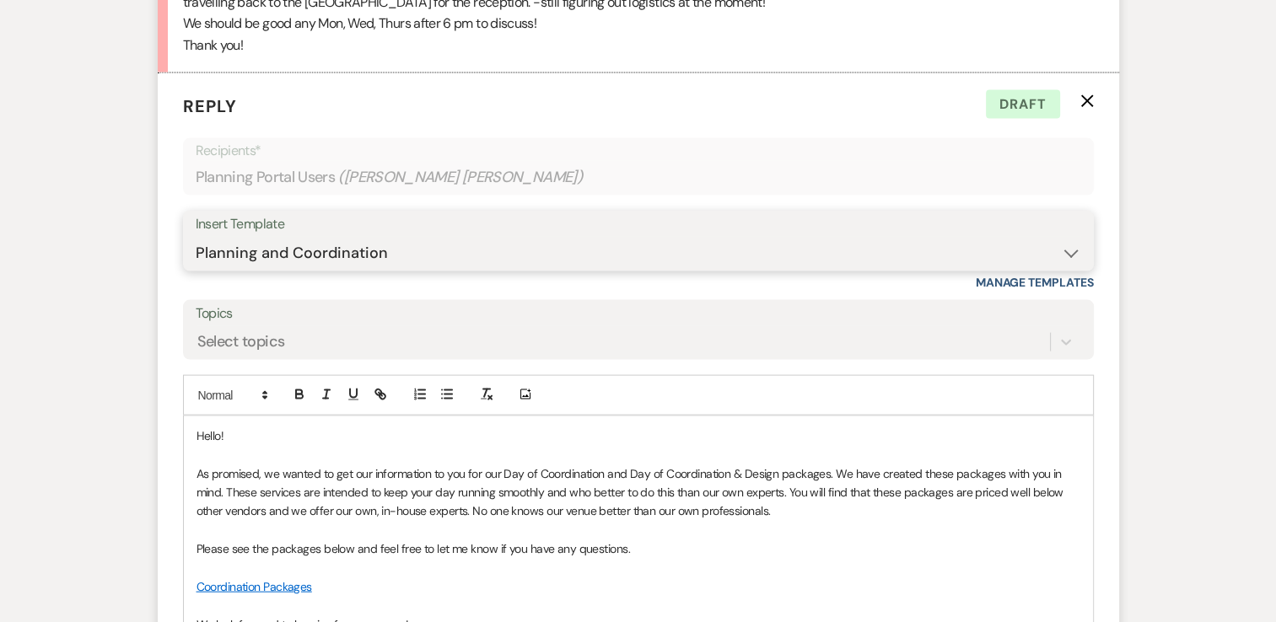
click at [1067, 248] on select "-- Weven Planning Portal Introduction (Booked Events) Follow Up Not Available 2…" at bounding box center [638, 253] width 885 height 33
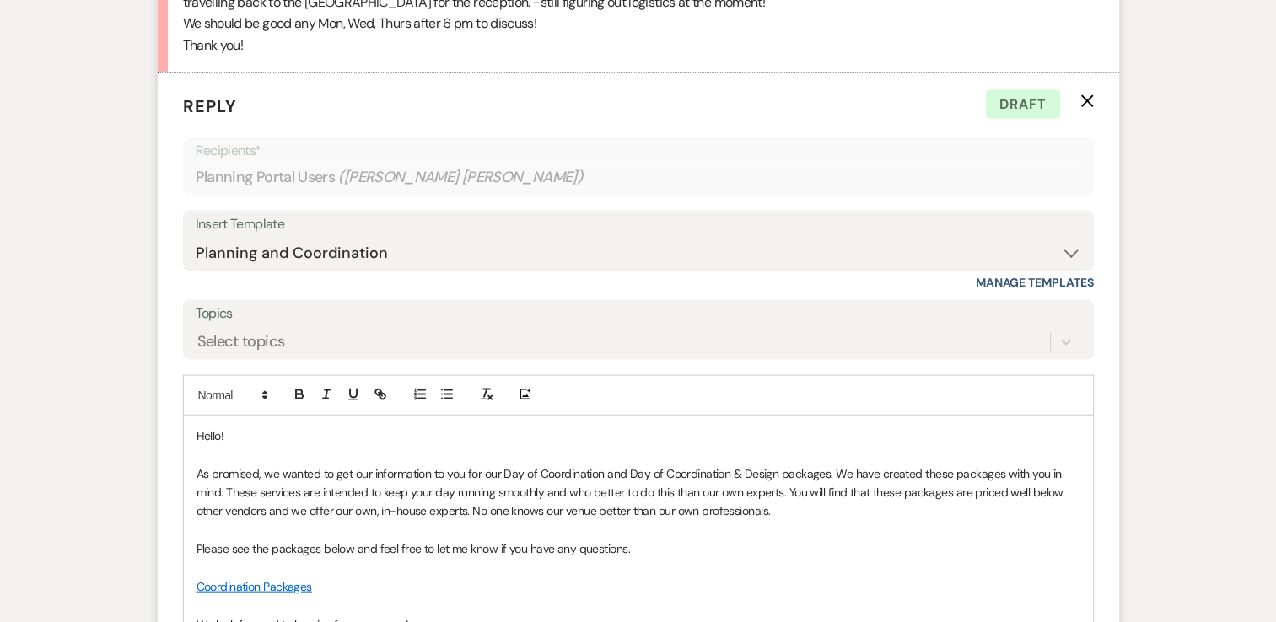
click at [280, 217] on div "Insert Template" at bounding box center [638, 225] width 885 height 24
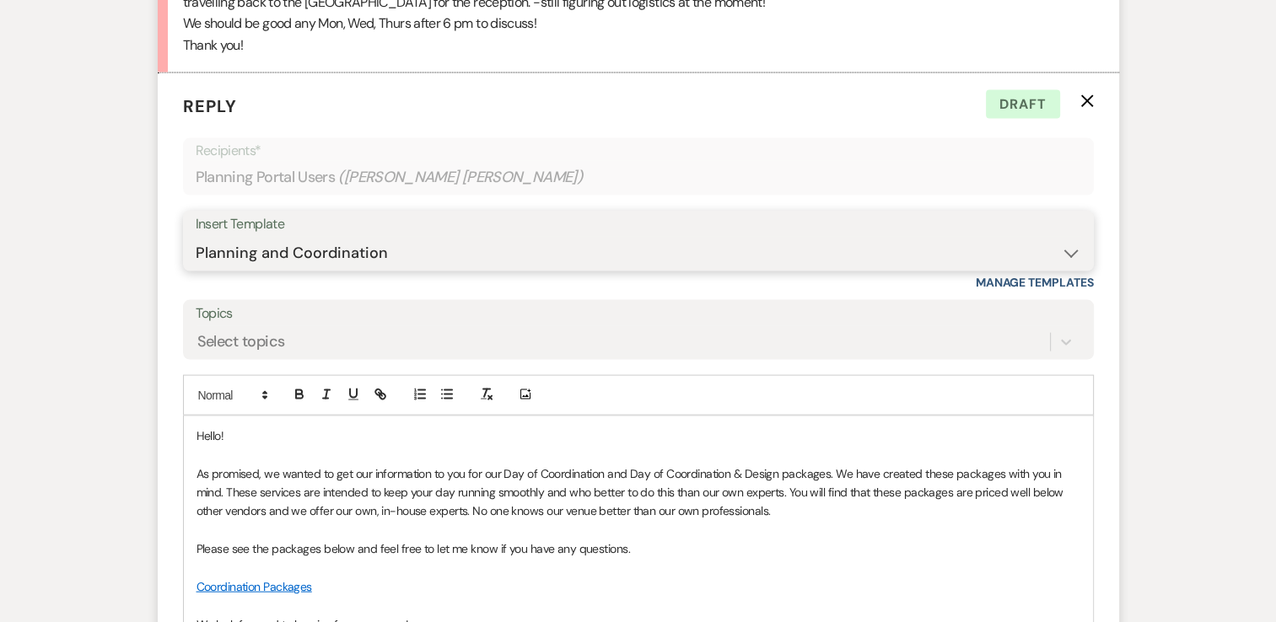
click at [1066, 246] on select "-- Weven Planning Portal Introduction (Booked Events) Follow Up Not Available 2…" at bounding box center [638, 253] width 885 height 33
select select "0"
click at [196, 237] on select "-- Weven Planning Portal Introduction (Booked Events) Follow Up Not Available 2…" at bounding box center [638, 253] width 885 height 33
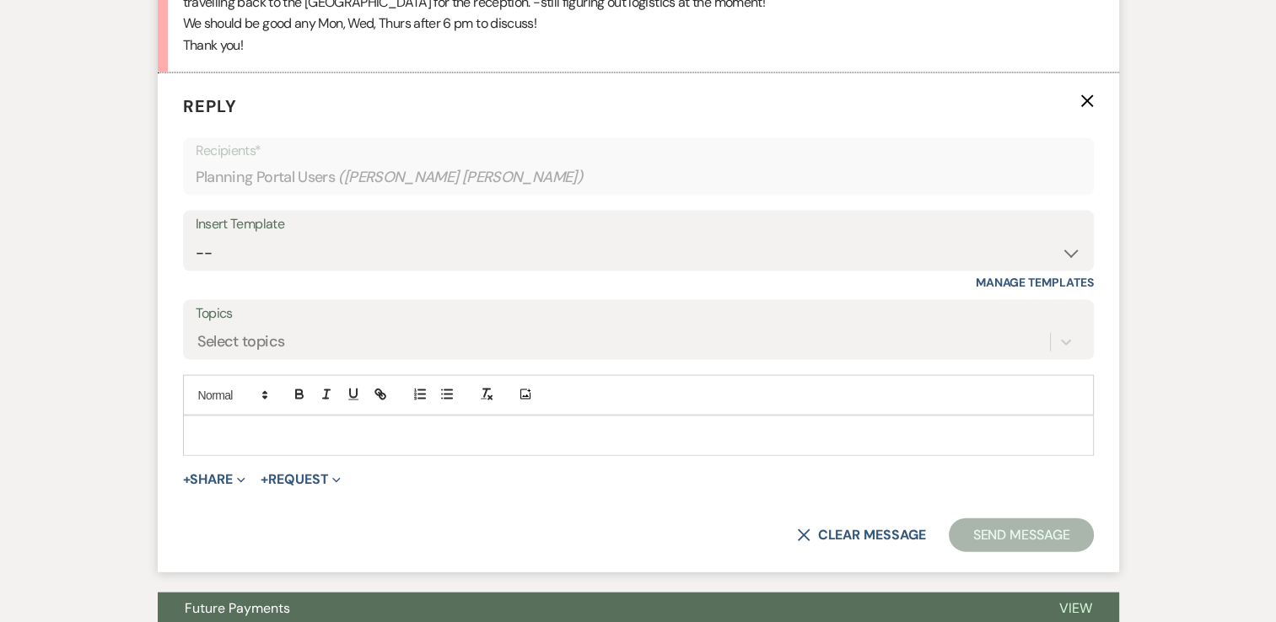
click at [236, 427] on p at bounding box center [638, 436] width 884 height 19
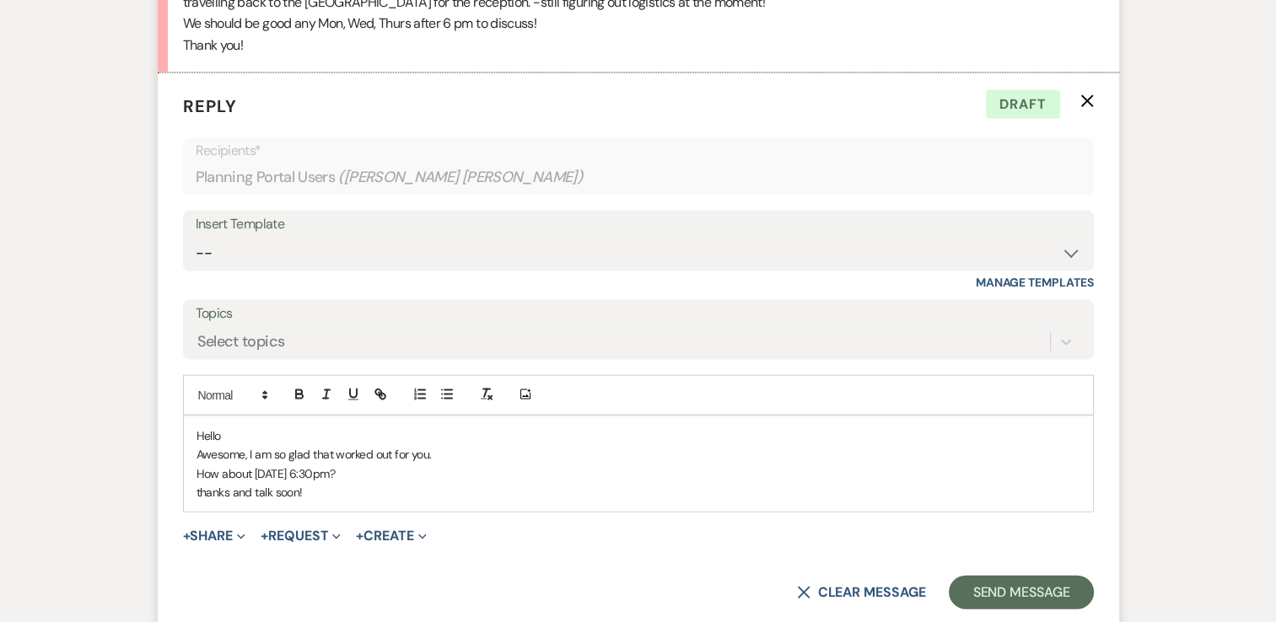
click at [290, 470] on p "How about Sept 26th at 6:30pm?" at bounding box center [638, 474] width 884 height 19
click at [958, 582] on button "Send Message" at bounding box center [1021, 593] width 144 height 34
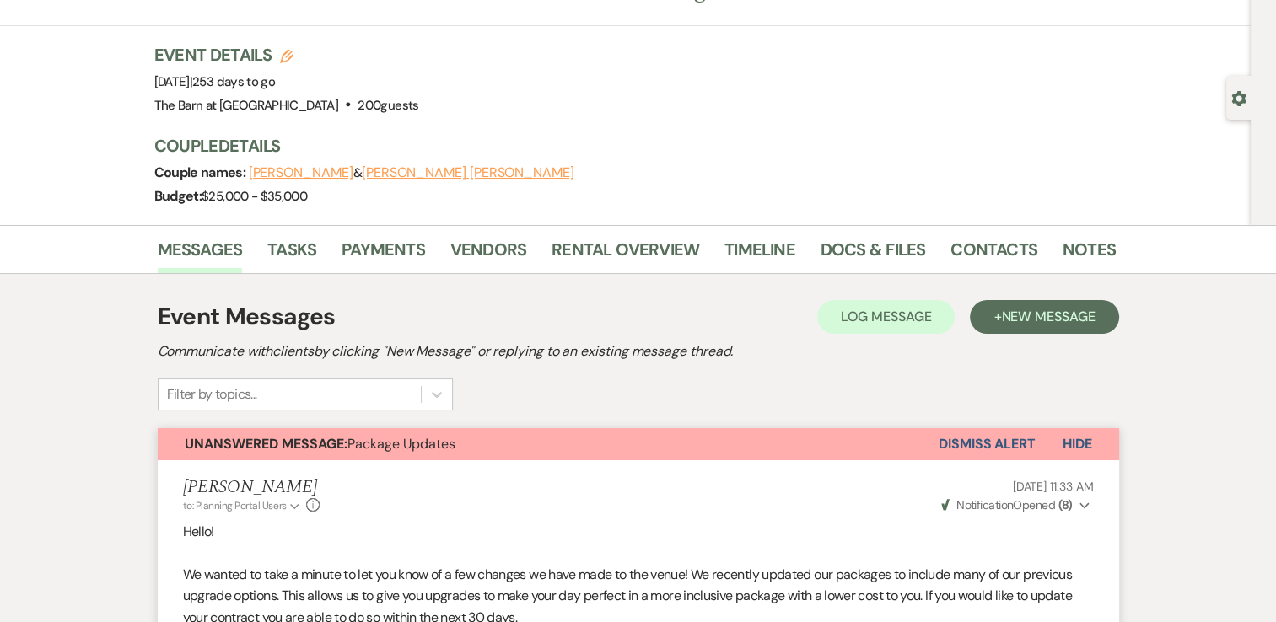
scroll to position [0, 0]
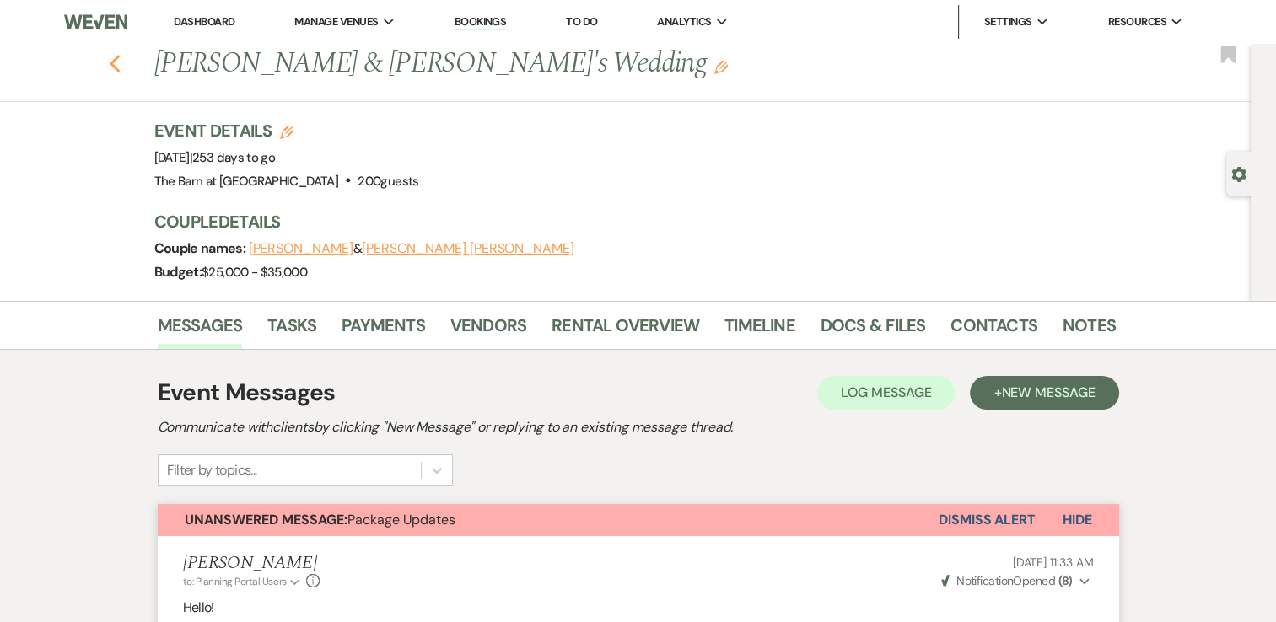
click at [121, 66] on icon "Previous" at bounding box center [115, 64] width 13 height 20
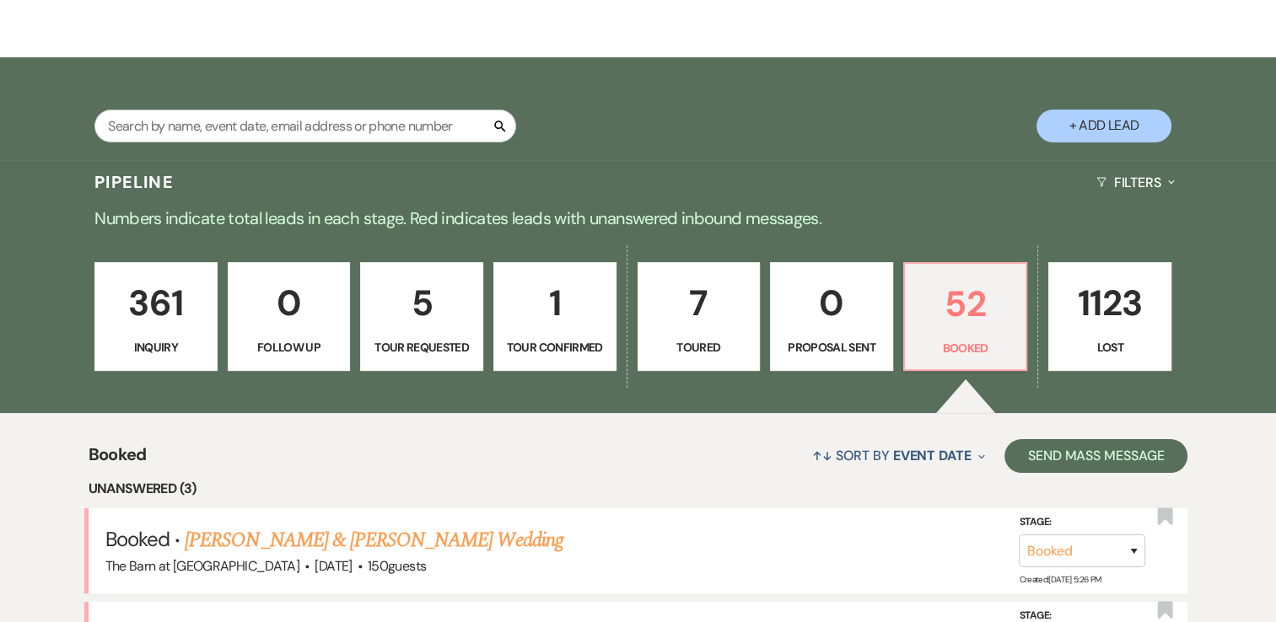
scroll to position [169, 0]
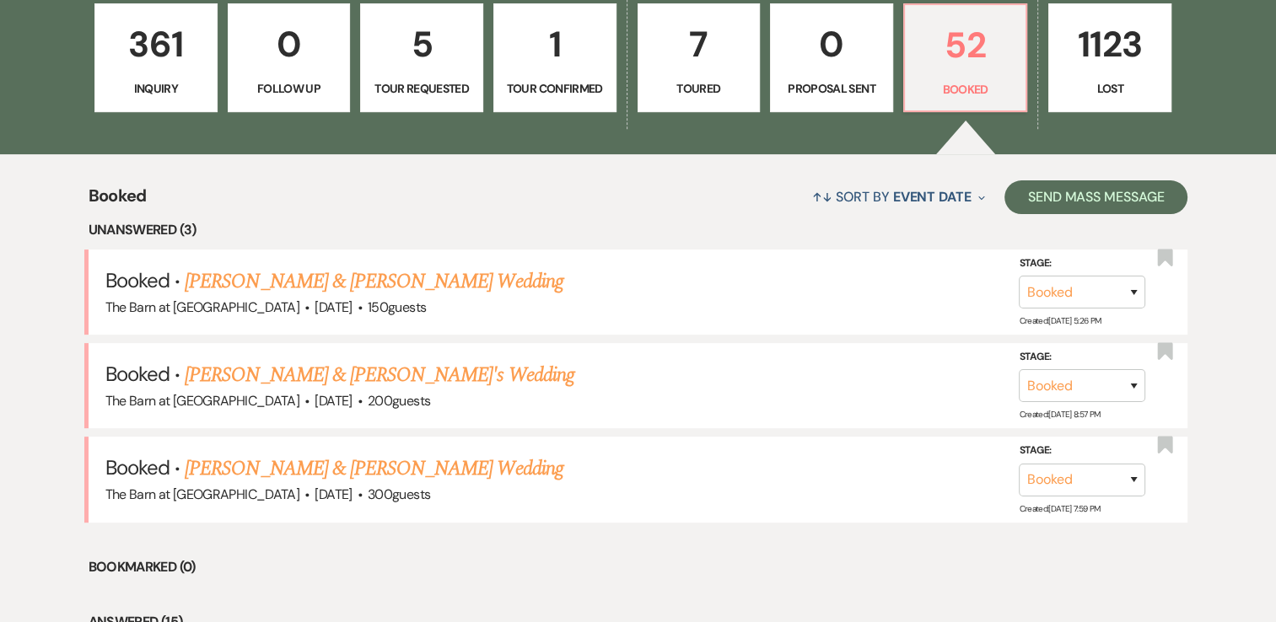
scroll to position [509, 0]
